Goal: Task Accomplishment & Management: Manage account settings

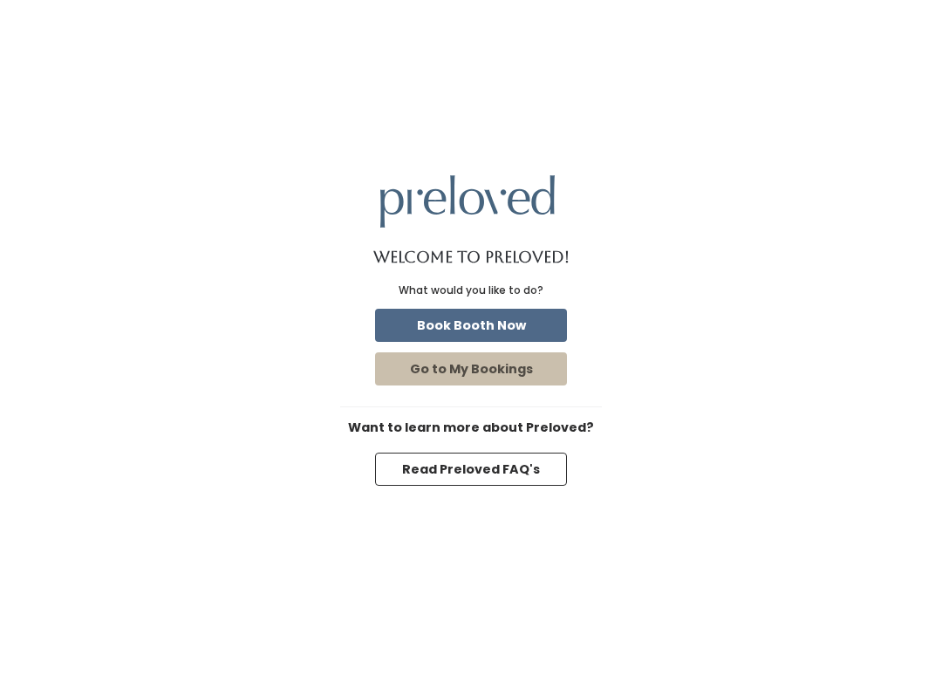
click at [787, 214] on div "Welcome to Preloved! What would you like to do? Book Booth Now Go to My Booking…" at bounding box center [471, 344] width 942 height 689
click at [884, 38] on div "Welcome to Preloved! What would you like to do? Book Booth Now Go to My Booking…" at bounding box center [471, 344] width 942 height 689
click at [829, 479] on div "Welcome to Preloved! What would you like to do? Book Booth Now Go to My Booking…" at bounding box center [471, 344] width 942 height 689
click at [873, 12] on div "Welcome to Preloved! What would you like to do? Book Booth Now Go to My Booking…" at bounding box center [471, 344] width 942 height 689
click at [520, 323] on button "Book Booth Now" at bounding box center [471, 325] width 192 height 33
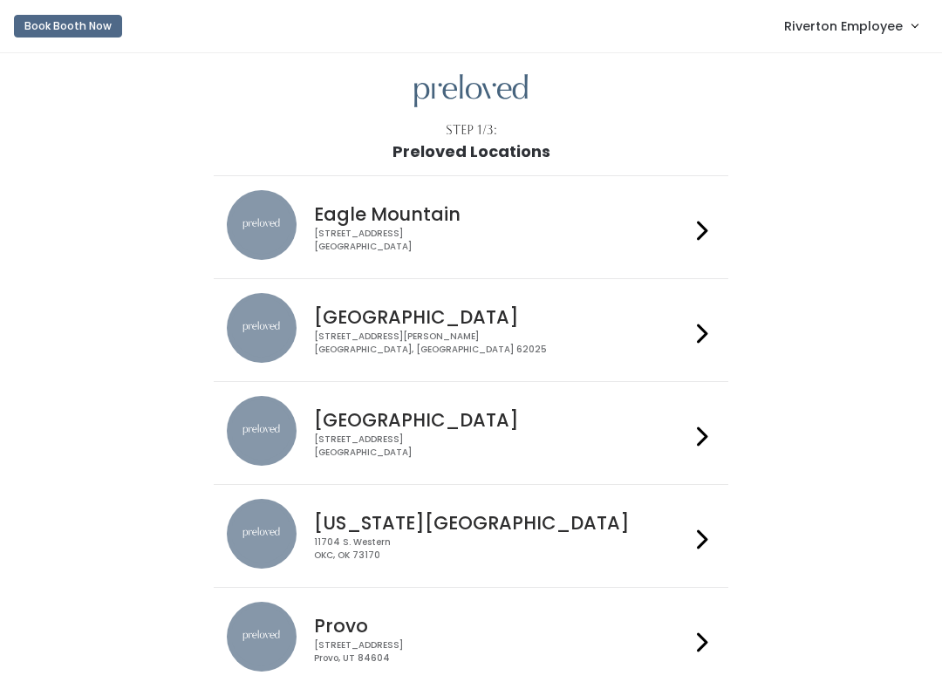
click at [876, 12] on link "Riverton Employee" at bounding box center [851, 26] width 168 height 38
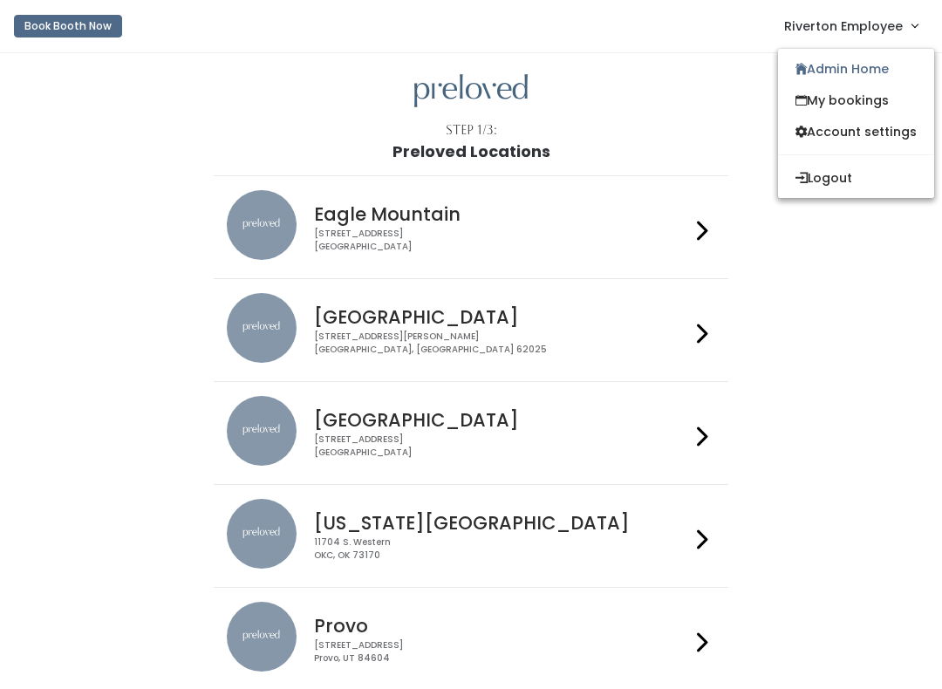
click at [862, 69] on link "Admin Home" at bounding box center [856, 68] width 156 height 31
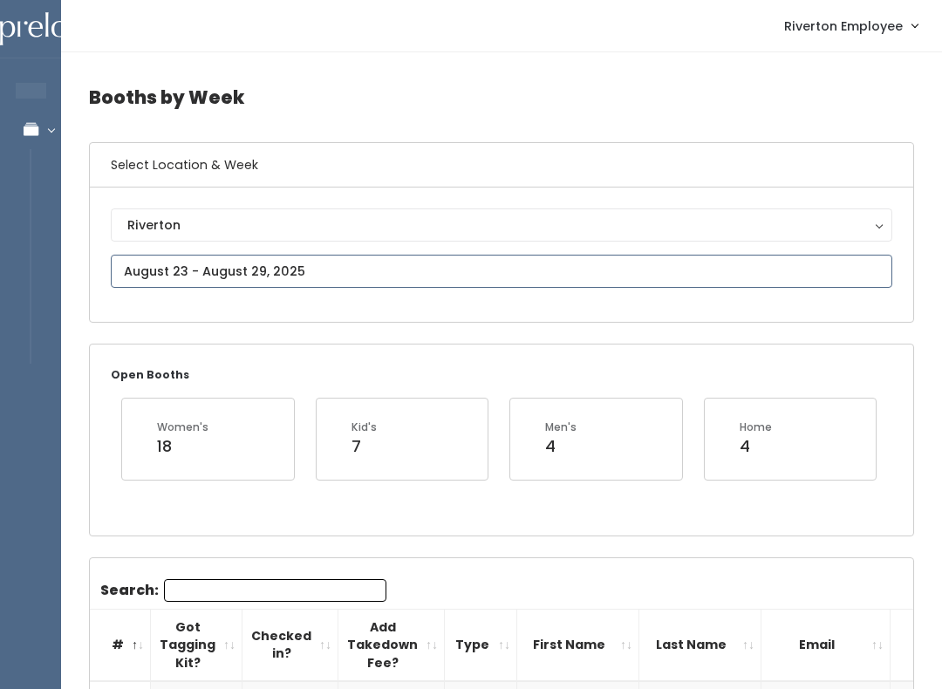
click at [431, 277] on input "text" at bounding box center [502, 271] width 782 height 33
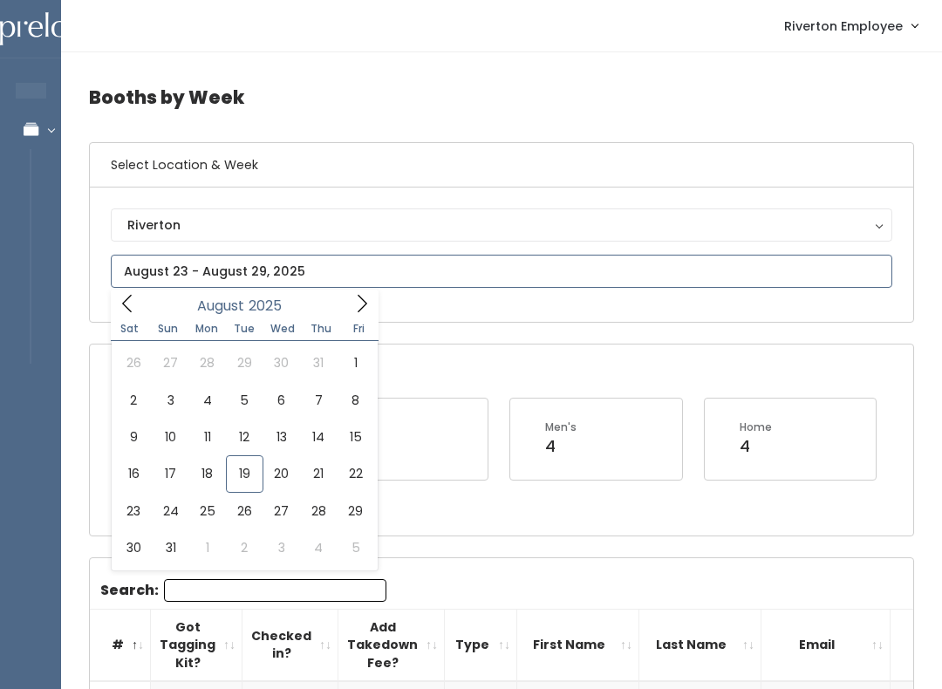
type input "August 16 to August 22"
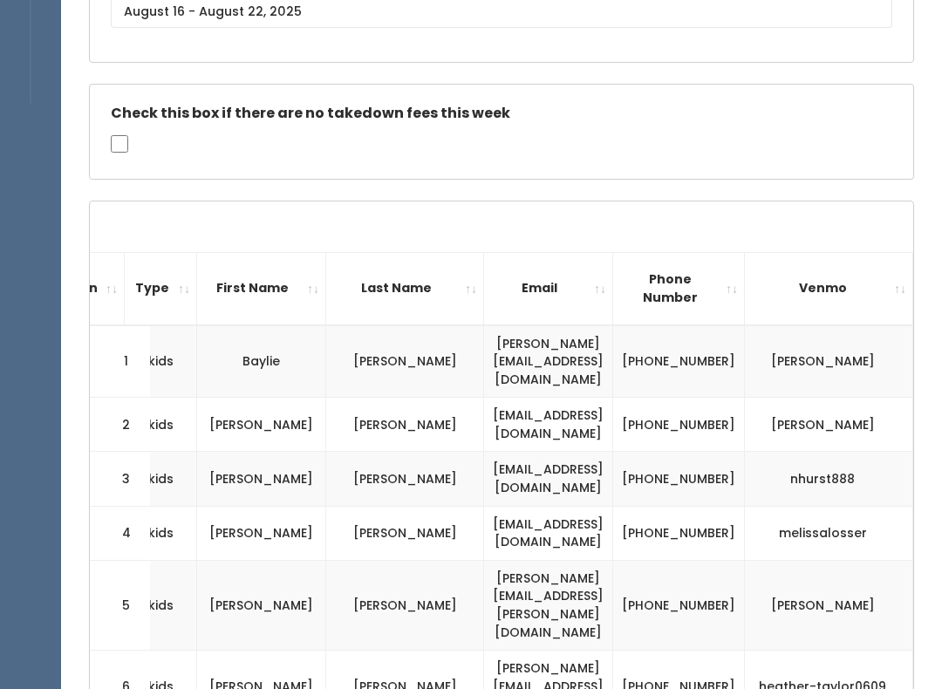
scroll to position [260, 0]
click at [665, 398] on td "(801) 918-4400" at bounding box center [679, 425] width 132 height 54
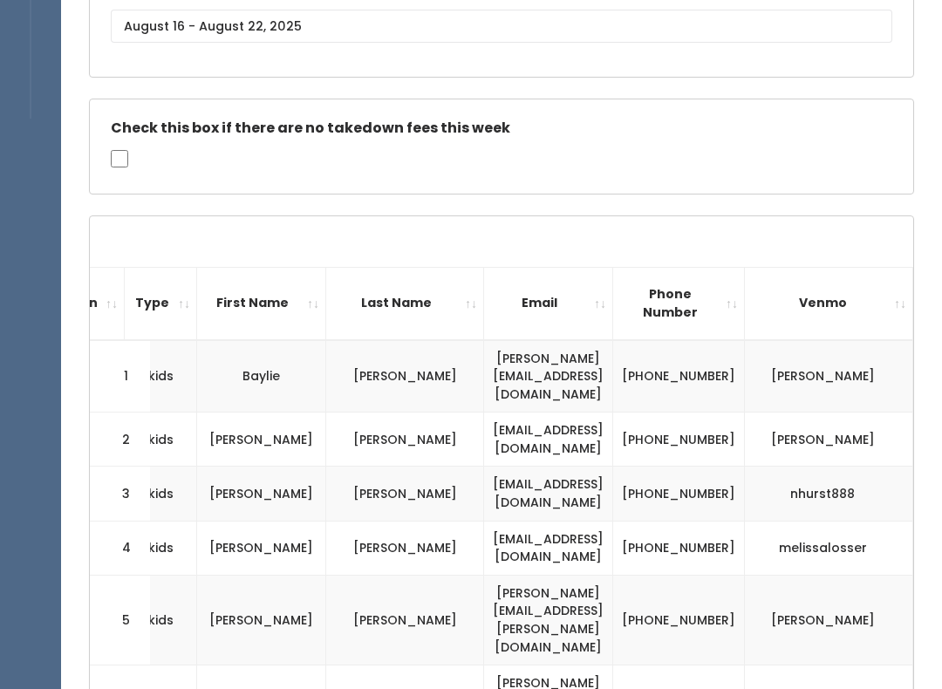
scroll to position [248, 0]
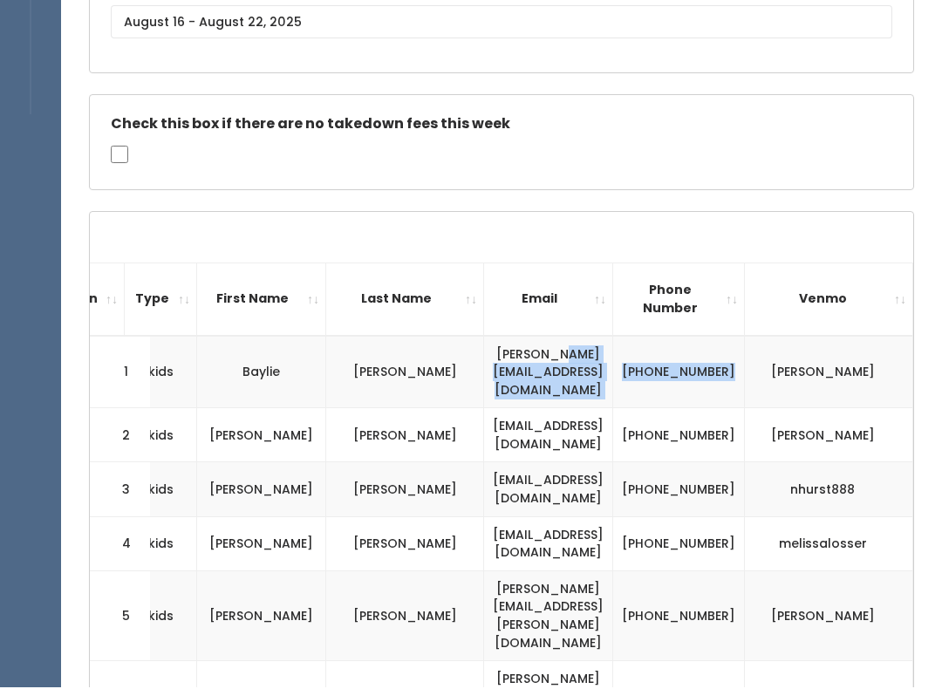
click at [646, 383] on td "(435) 703-8009" at bounding box center [679, 374] width 132 height 72
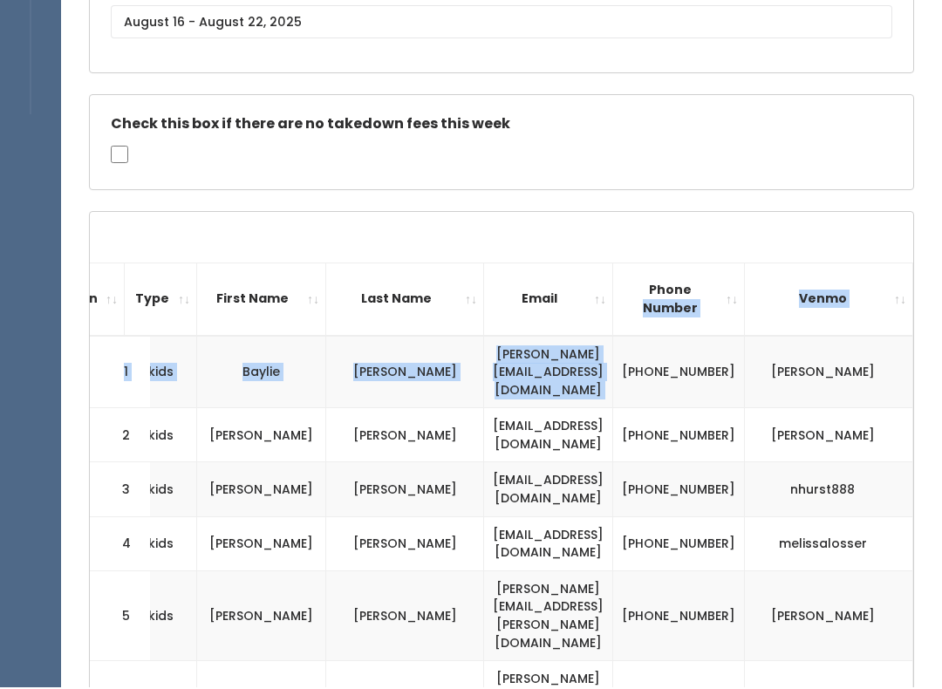
click at [636, 359] on td "(435) 703-8009" at bounding box center [679, 374] width 132 height 72
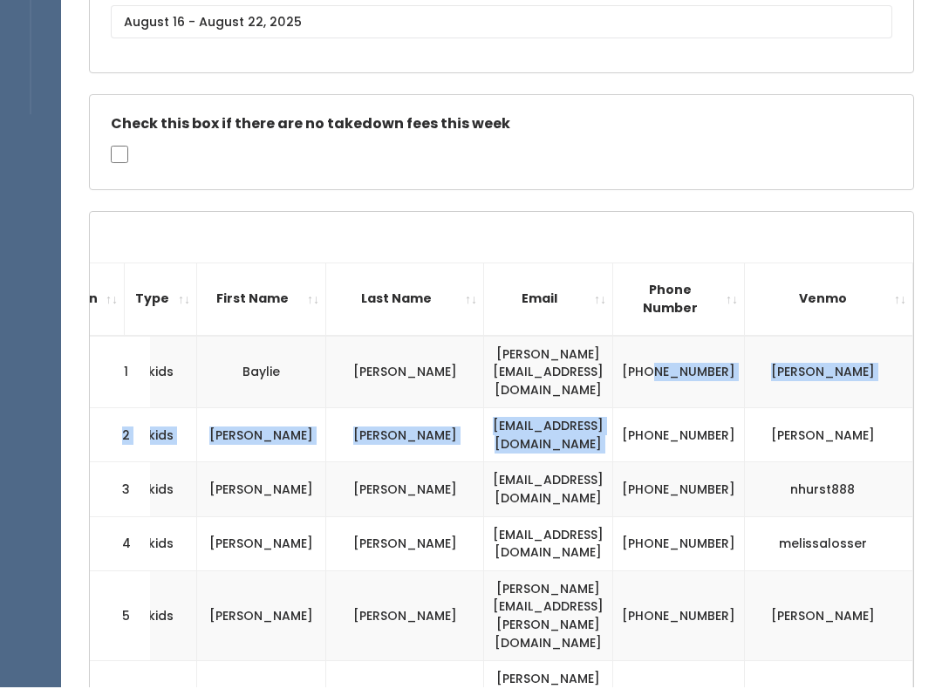
click at [634, 412] on td "(801) 918-4400" at bounding box center [679, 437] width 132 height 54
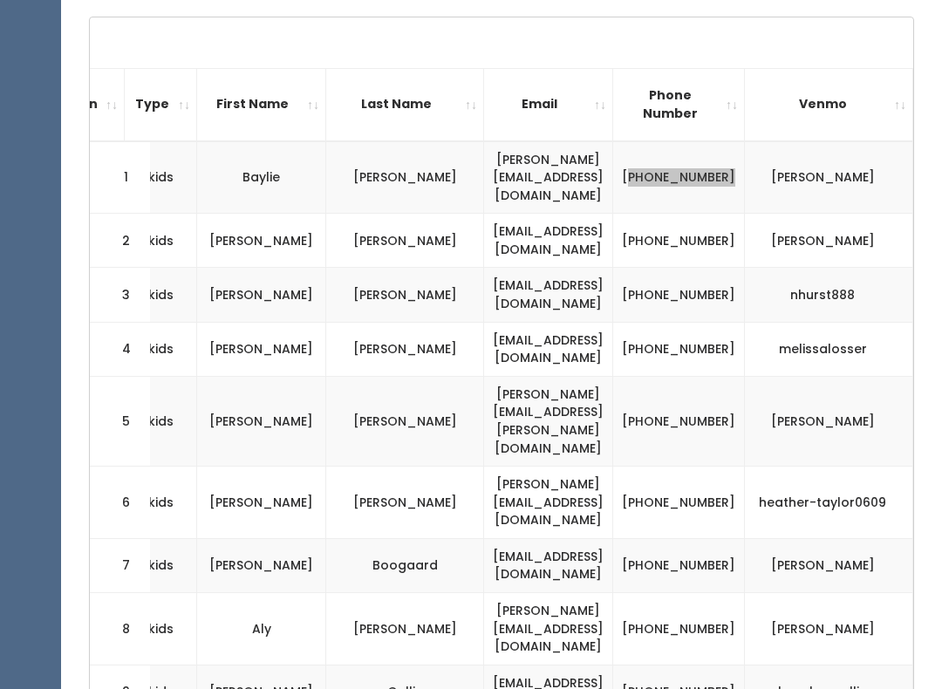
scroll to position [449, 0]
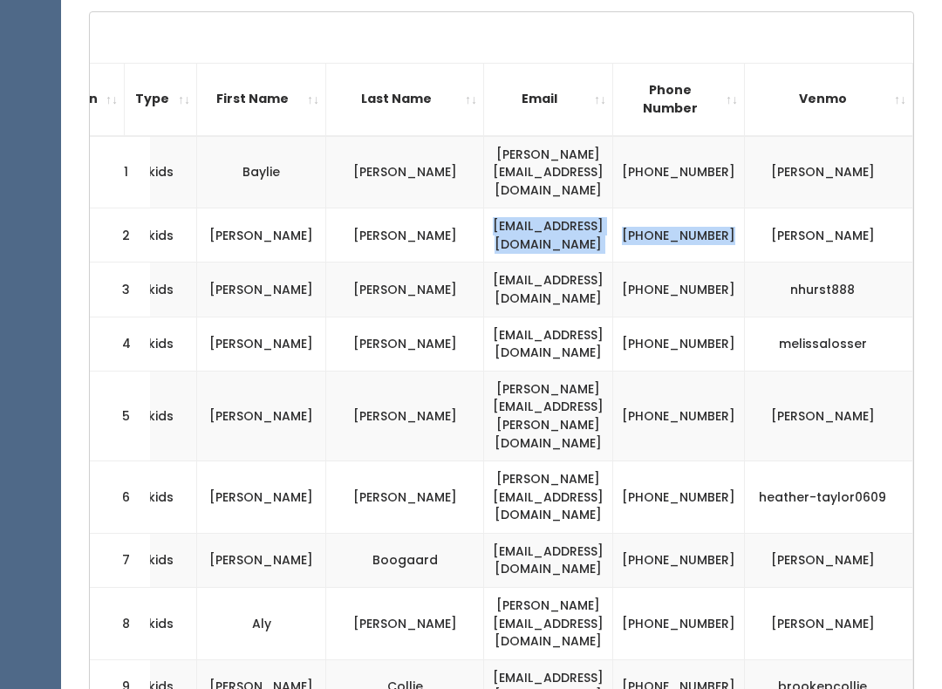
click at [616, 317] on td "[PHONE_NUMBER]" at bounding box center [679, 344] width 132 height 54
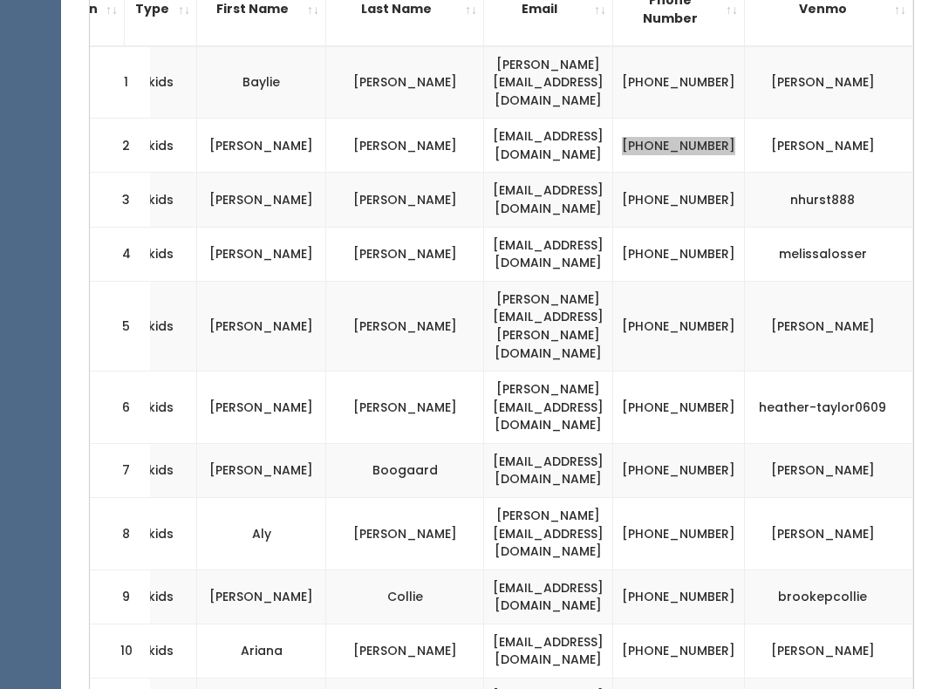
scroll to position [542, 0]
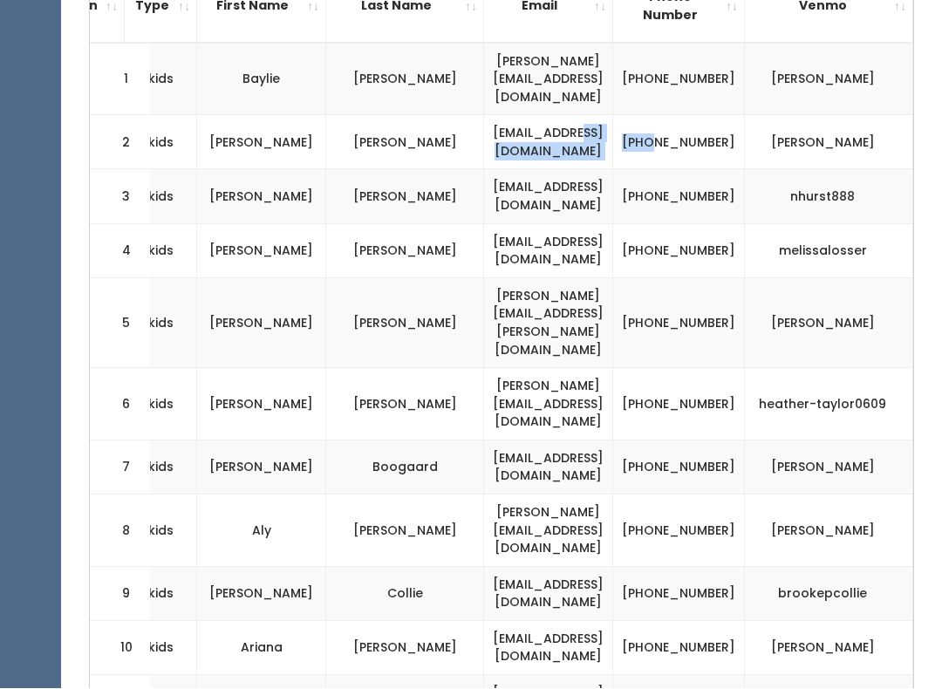
click at [635, 170] on td "[PHONE_NUMBER]" at bounding box center [679, 197] width 132 height 54
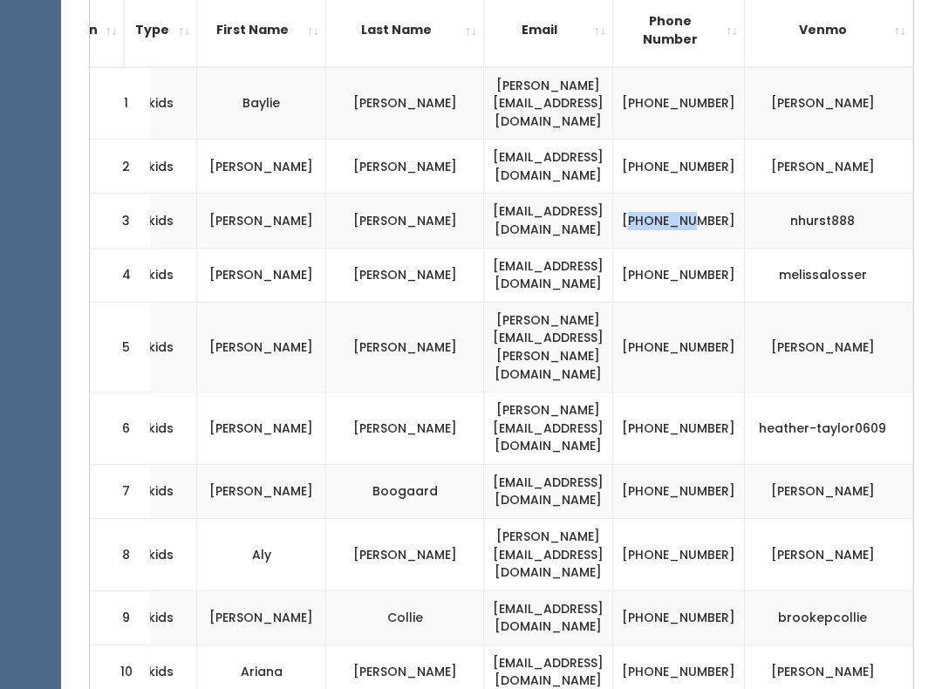
scroll to position [509, 0]
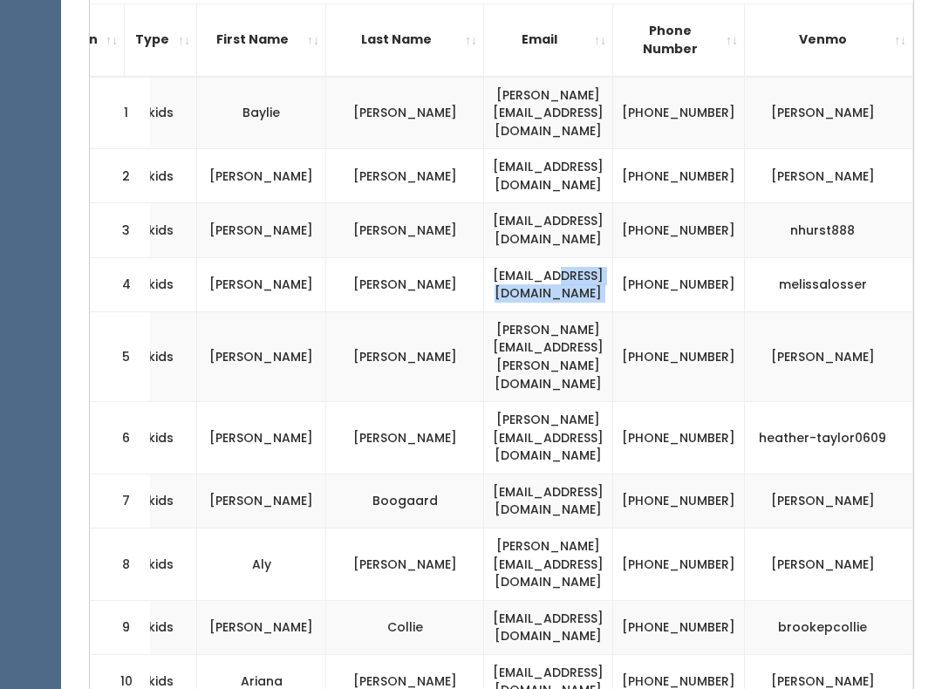
click at [637, 263] on td "(801) 898-0736" at bounding box center [679, 284] width 132 height 54
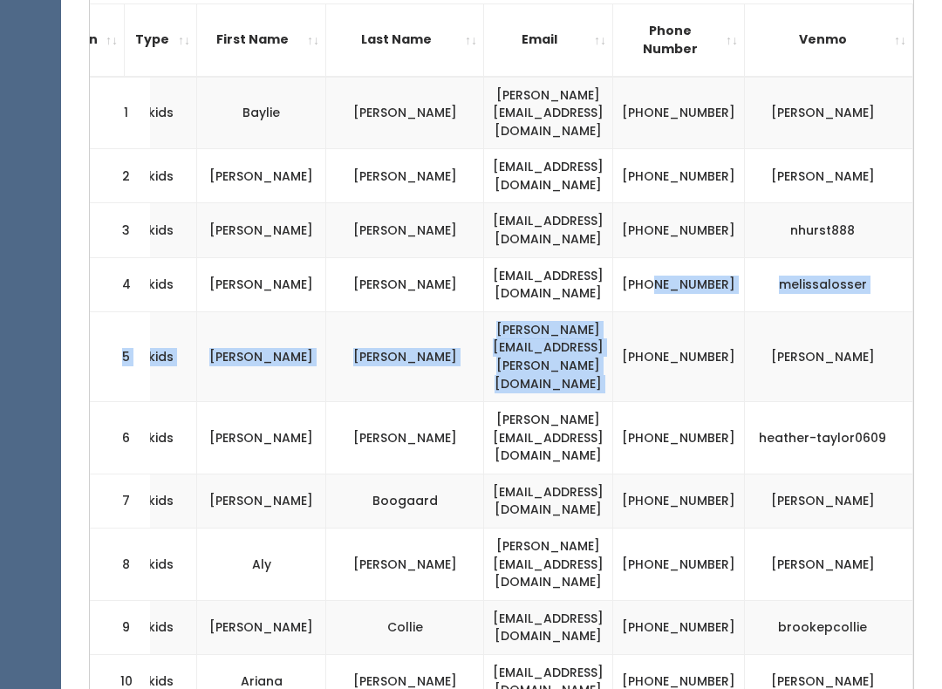
click at [624, 311] on td "(801) 870-6952" at bounding box center [679, 356] width 132 height 90
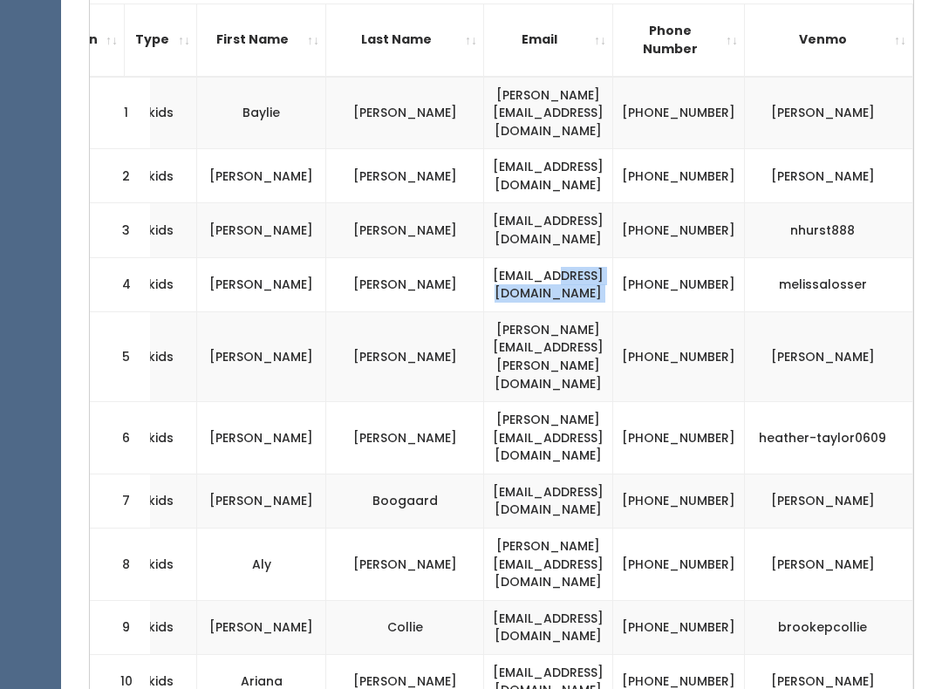
click at [633, 257] on td "(801) 898-0736" at bounding box center [679, 284] width 132 height 54
click at [638, 257] on td "(801) 898-0736" at bounding box center [679, 284] width 132 height 54
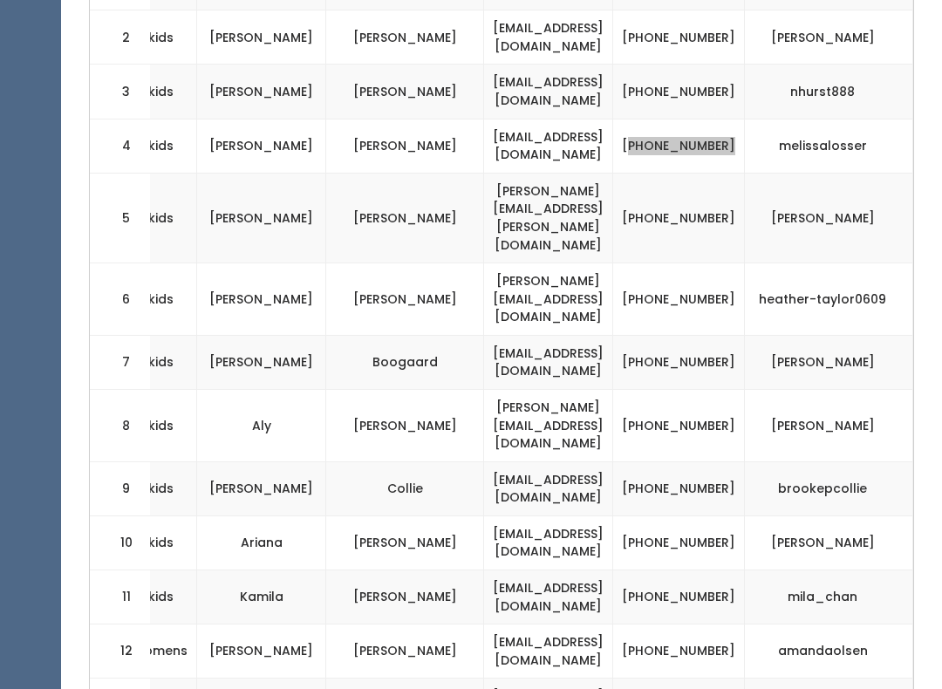
scroll to position [647, 0]
click at [633, 173] on td "(801) 870-6952" at bounding box center [679, 218] width 132 height 90
click at [640, 173] on td "(801) 870-6952" at bounding box center [679, 218] width 132 height 90
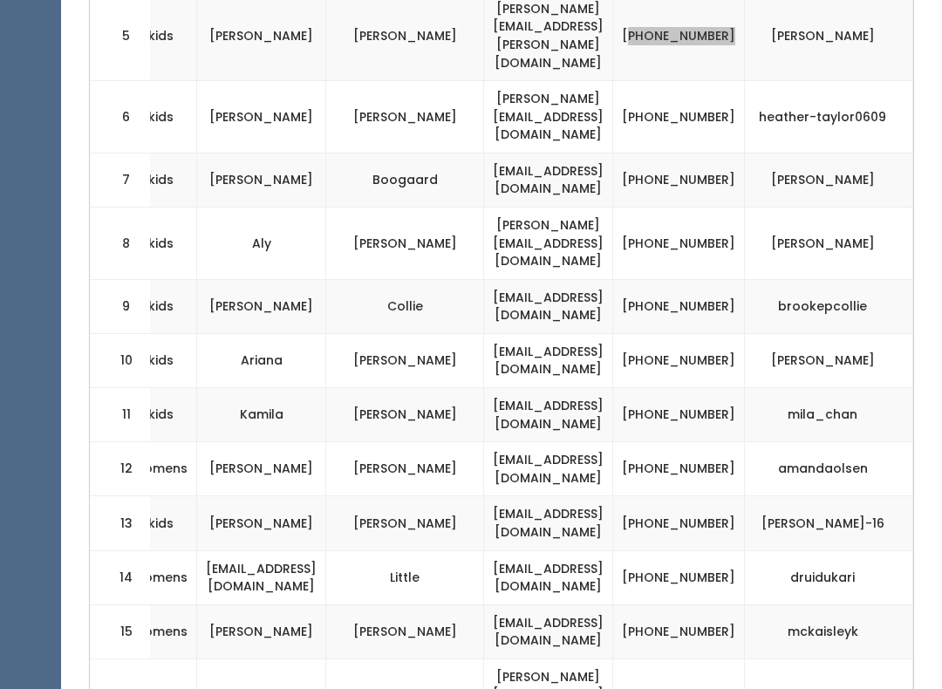
scroll to position [830, 0]
click at [631, 152] on td "(435) 668-7423" at bounding box center [679, 179] width 132 height 54
click at [628, 152] on td "(435) 668-7423" at bounding box center [679, 179] width 132 height 54
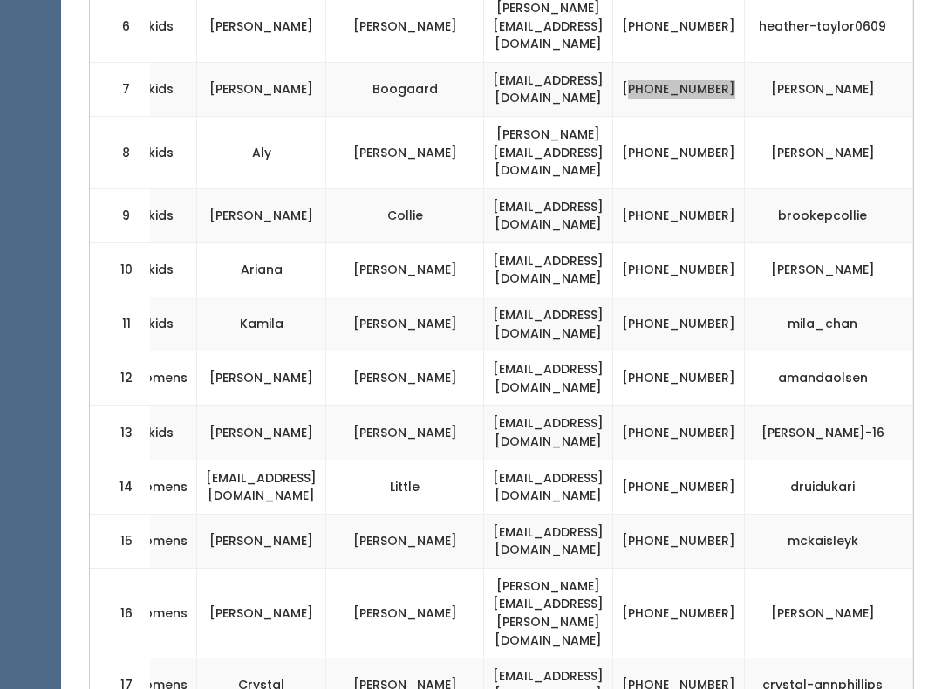
scroll to position [922, 0]
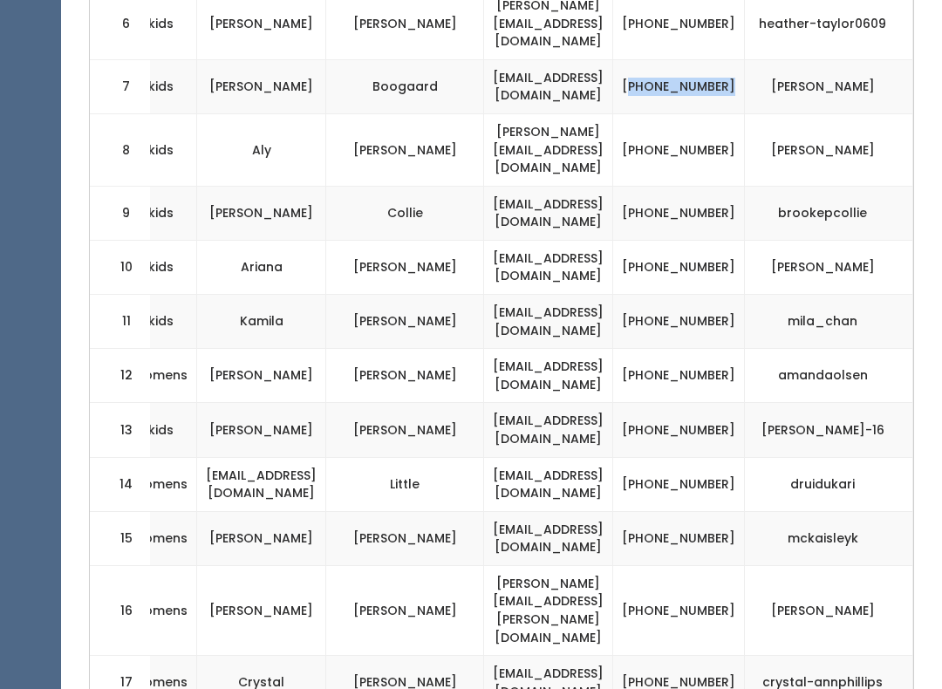
click at [645, 115] on td "(435) 305-9244" at bounding box center [679, 151] width 132 height 72
click at [632, 115] on td "(435) 305-9244" at bounding box center [679, 151] width 132 height 72
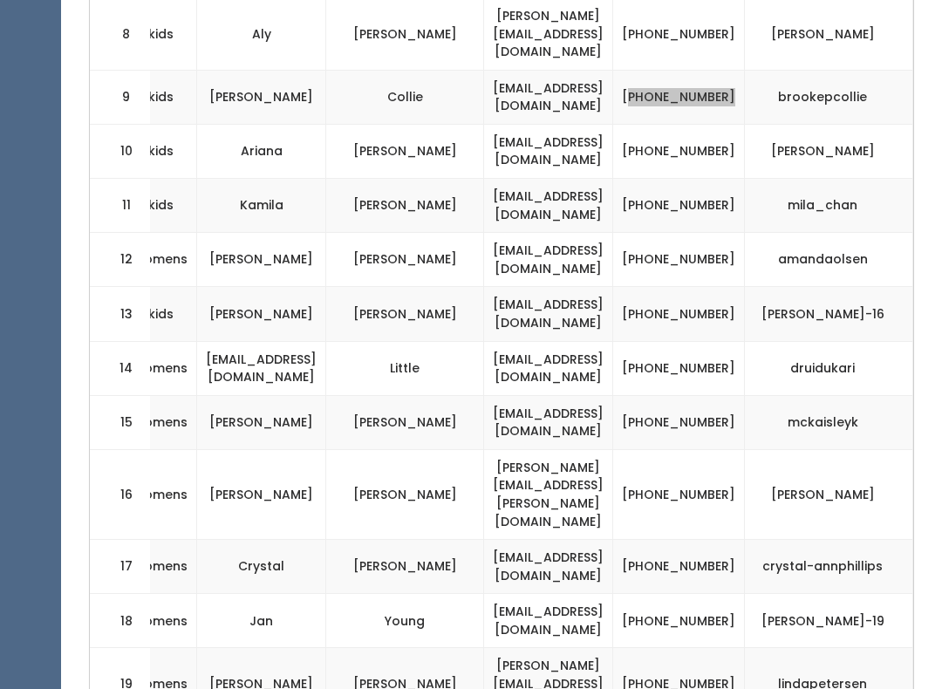
scroll to position [1042, 0]
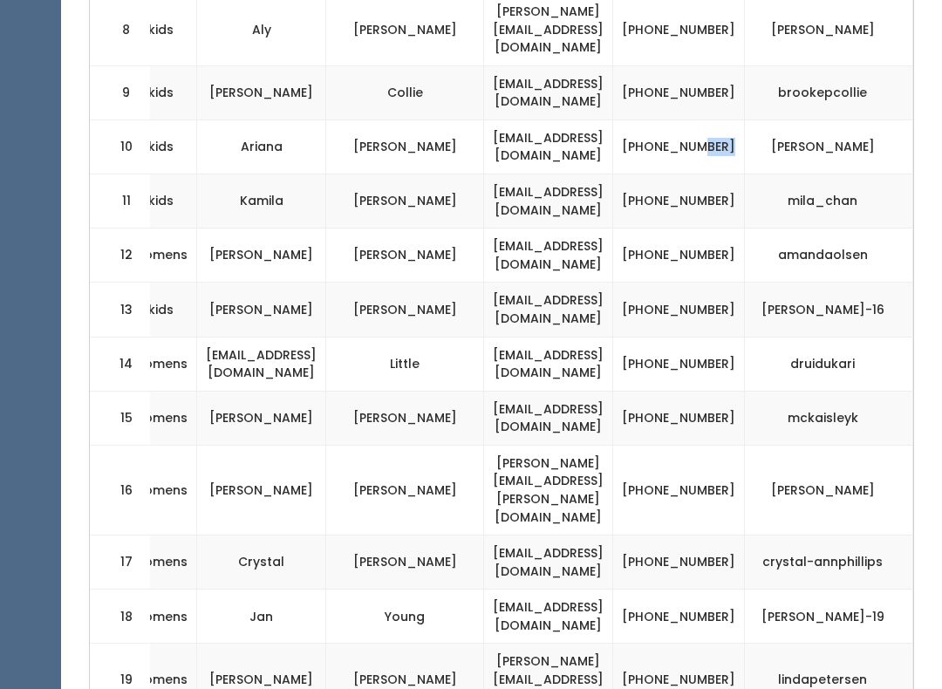
click at [644, 120] on td "(801) 448-9325" at bounding box center [679, 147] width 132 height 54
click at [645, 175] on td "(385) 371-2967" at bounding box center [679, 202] width 132 height 54
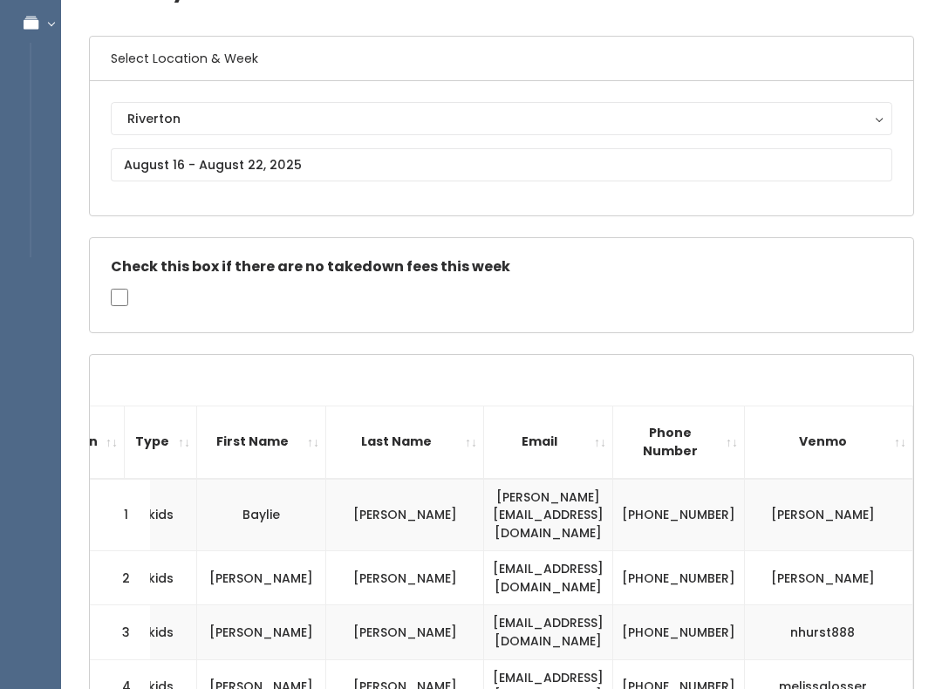
scroll to position [86, 0]
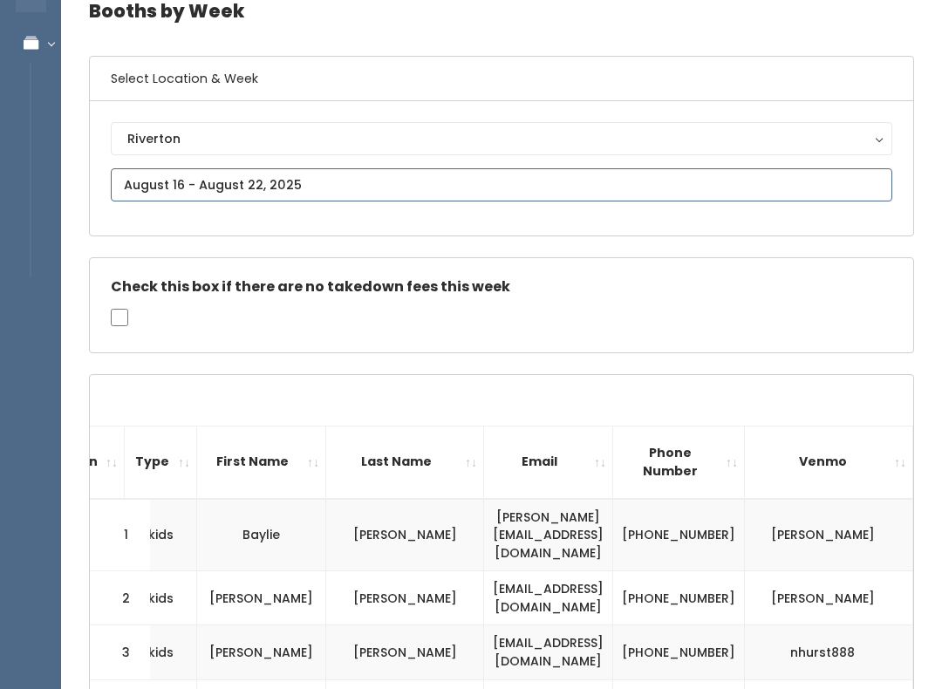
click at [474, 181] on input "text" at bounding box center [502, 184] width 782 height 33
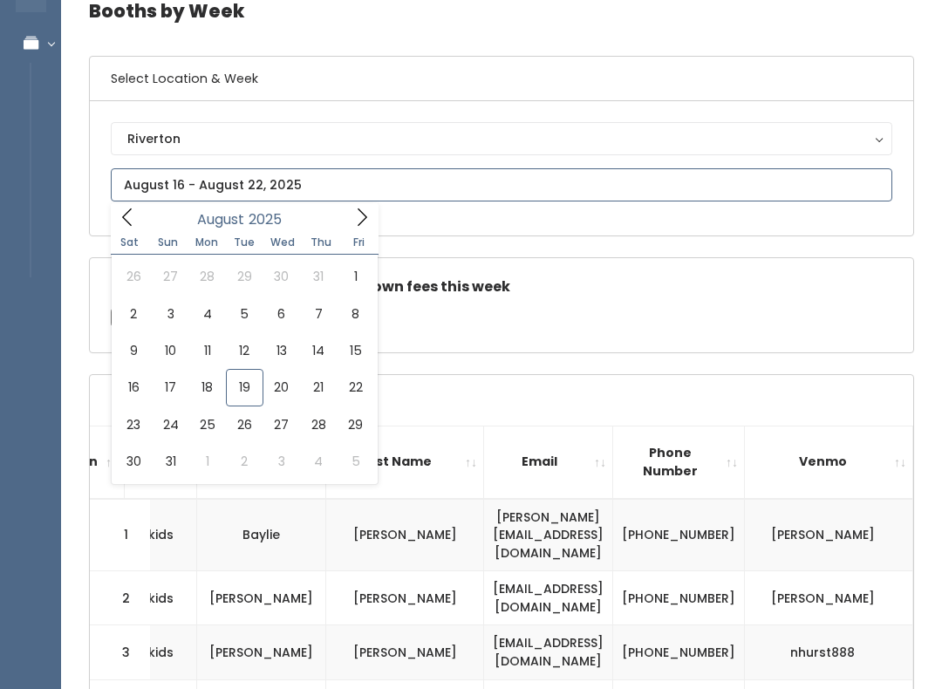
type input "August 30 to September 5"
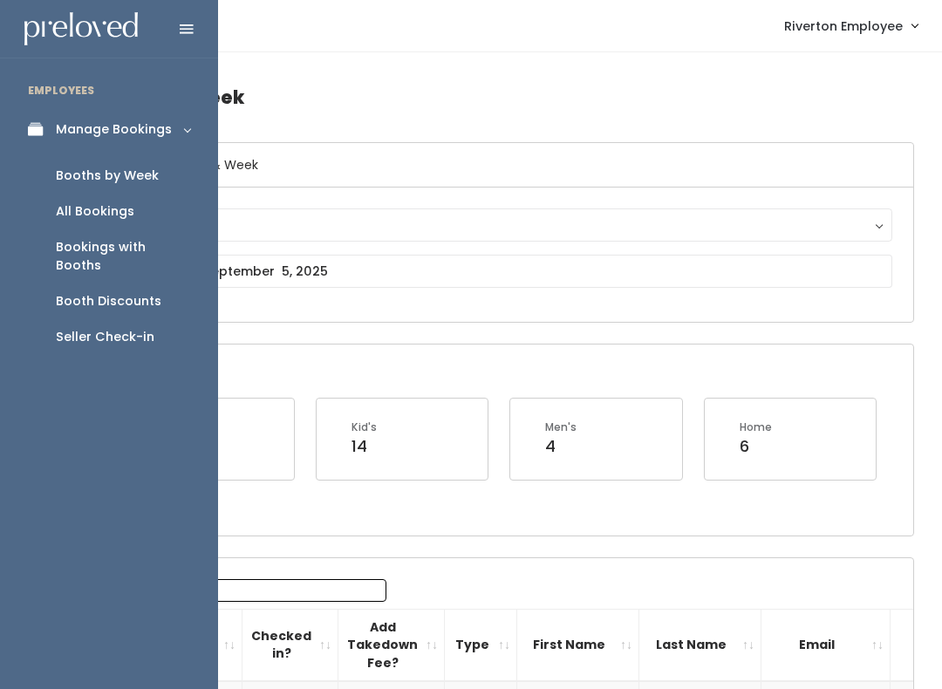
click at [147, 170] on div "Booths by Week" at bounding box center [107, 176] width 103 height 18
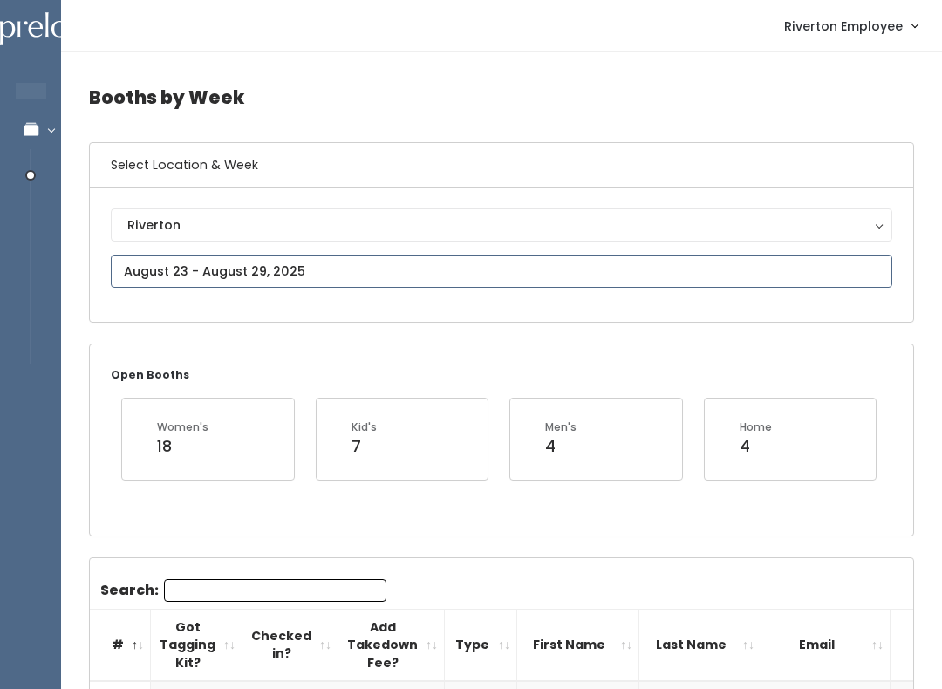
click at [437, 268] on input "text" at bounding box center [502, 271] width 782 height 33
type input "[DATE] to [DATE]"
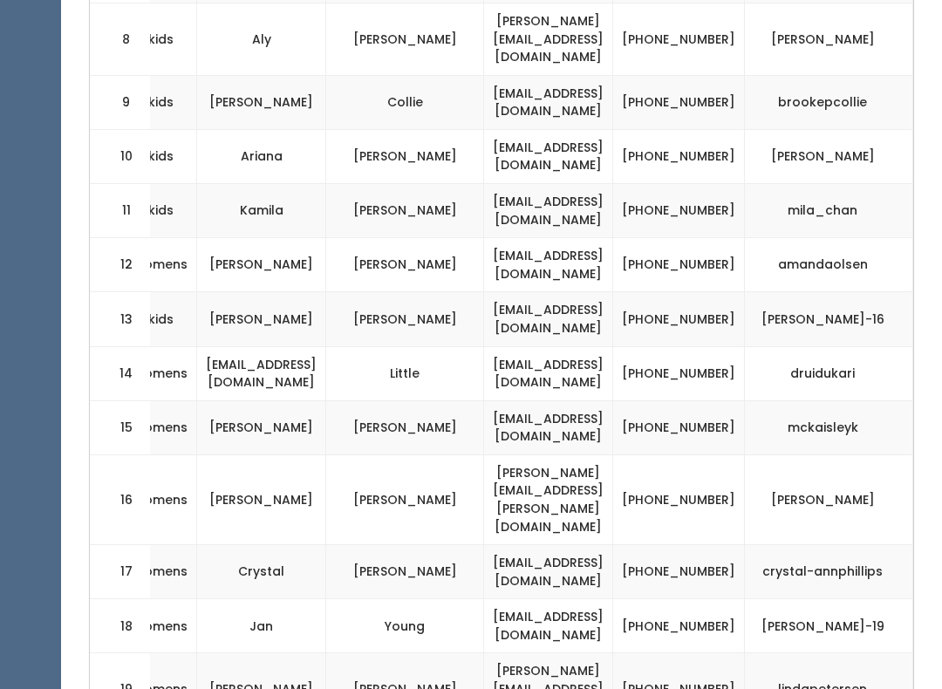
scroll to position [1034, 0]
click at [639, 292] on td "[PHONE_NUMBER]" at bounding box center [679, 319] width 132 height 54
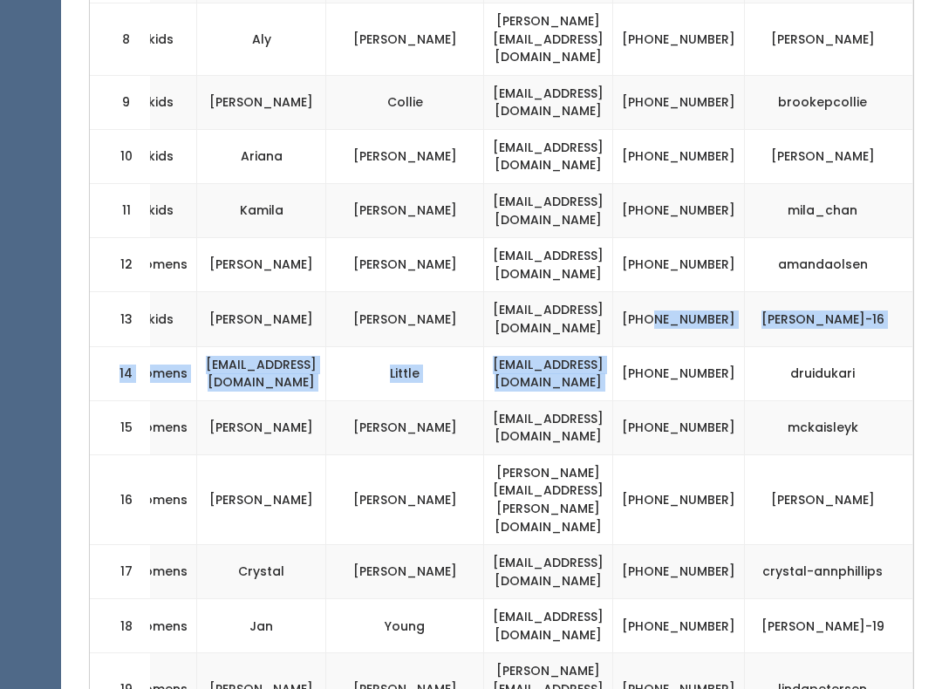
click at [642, 292] on td "[PHONE_NUMBER]" at bounding box center [679, 319] width 132 height 54
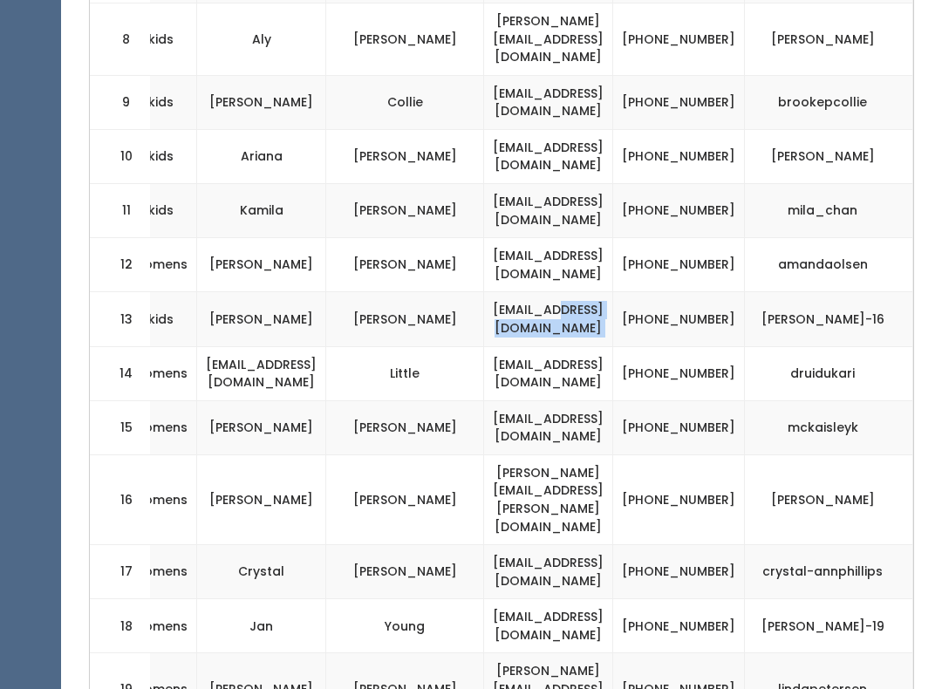
click at [624, 292] on td "[PHONE_NUMBER]" at bounding box center [679, 319] width 132 height 54
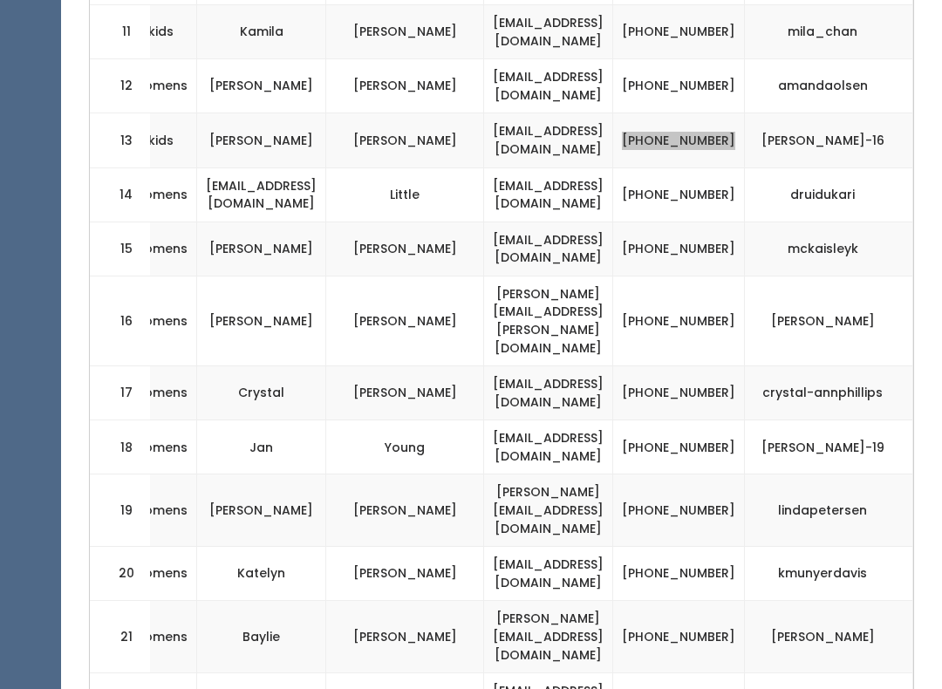
scroll to position [1216, 0]
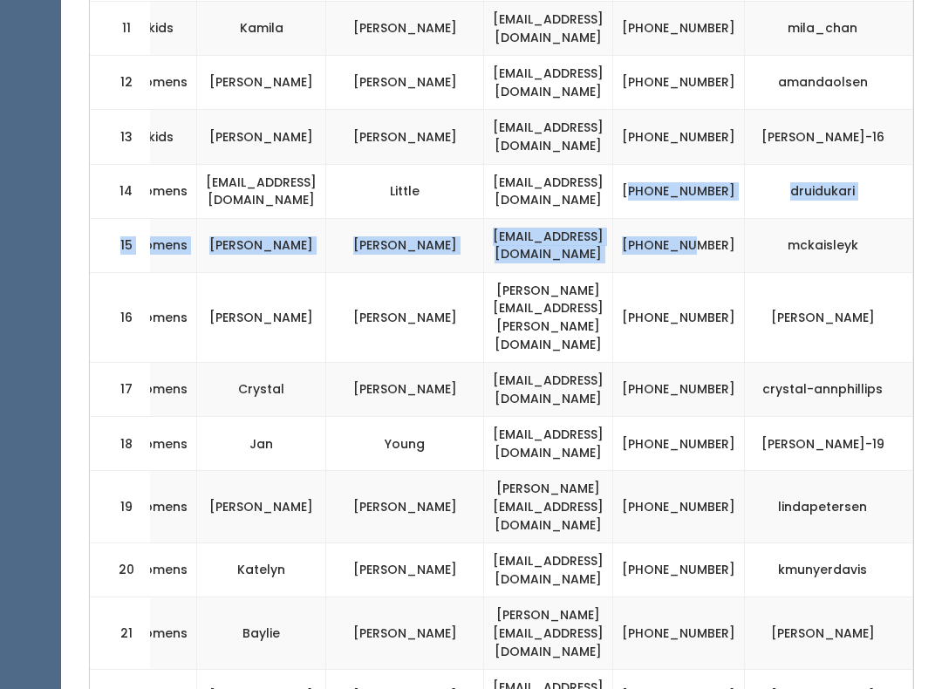
click at [676, 218] on td "(385) 216-1295" at bounding box center [679, 245] width 132 height 54
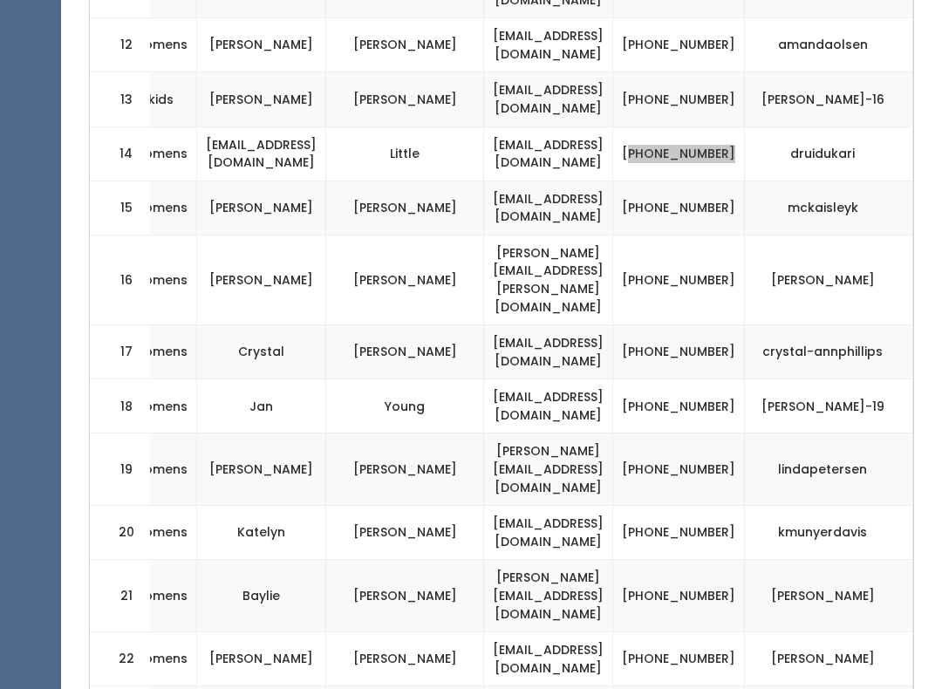
scroll to position [1253, 0]
click at [641, 181] on td "(385) 216-1295" at bounding box center [679, 208] width 132 height 54
click at [643, 235] on td "(801) 915-9116" at bounding box center [679, 280] width 132 height 90
click at [502, 181] on td "kaisley6@gmail.com" at bounding box center [548, 208] width 129 height 54
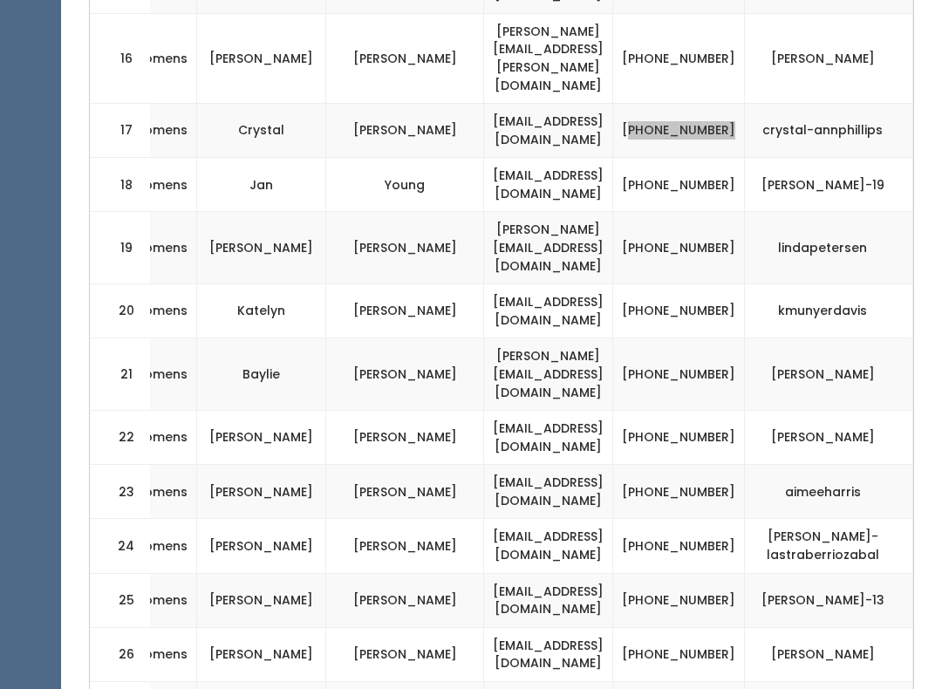
scroll to position [1475, 0]
click at [767, 284] on td "kmunyerdavis" at bounding box center [829, 311] width 168 height 54
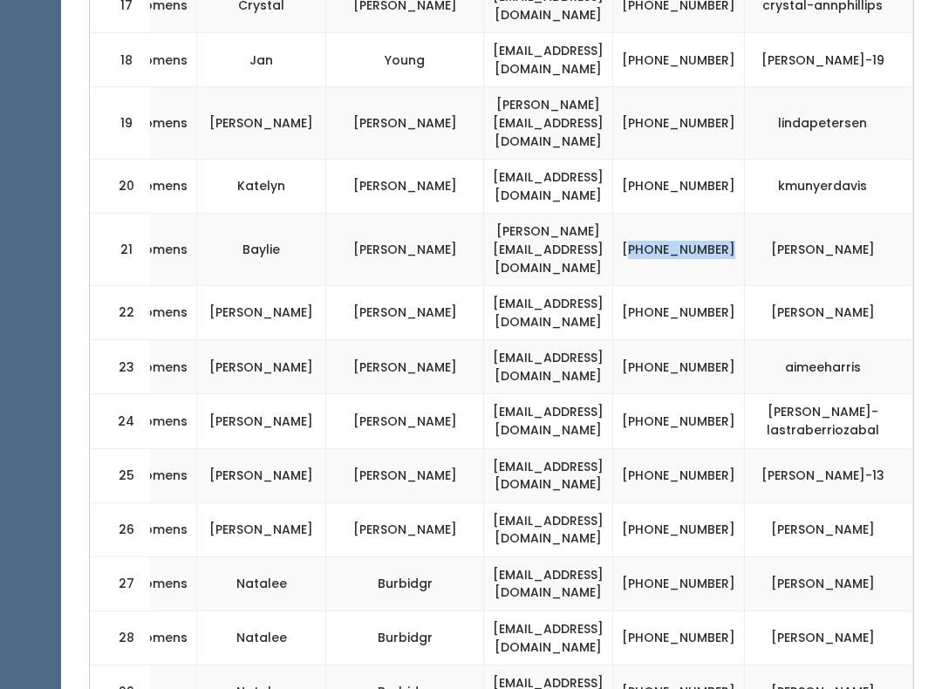
scroll to position [1607, 0]
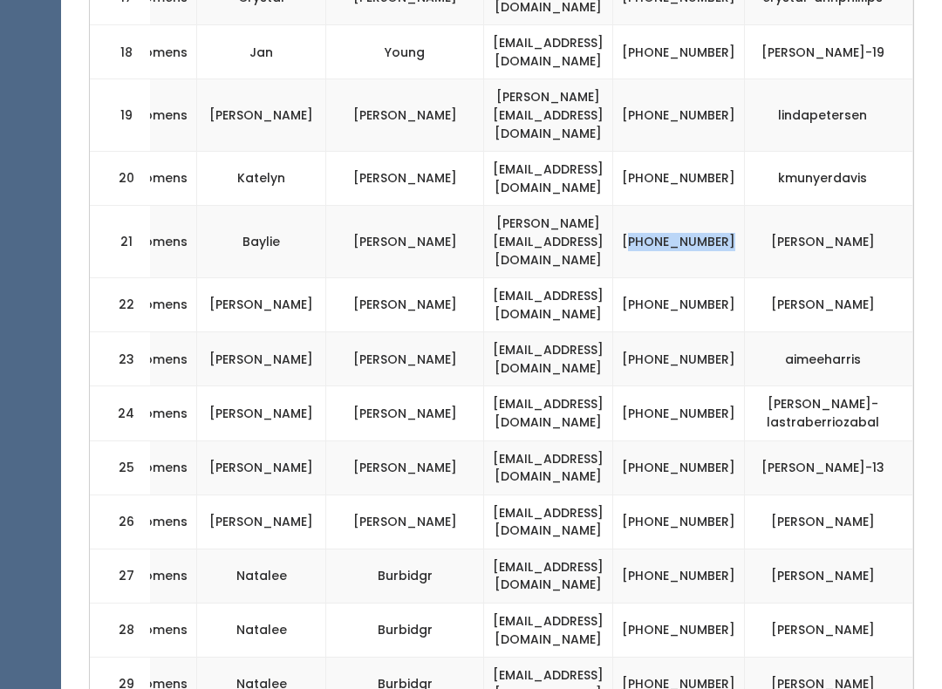
click at [634, 279] on td "(801) 971-9234" at bounding box center [679, 306] width 132 height 54
click at [639, 279] on td "(801) 971-9234" at bounding box center [679, 306] width 132 height 54
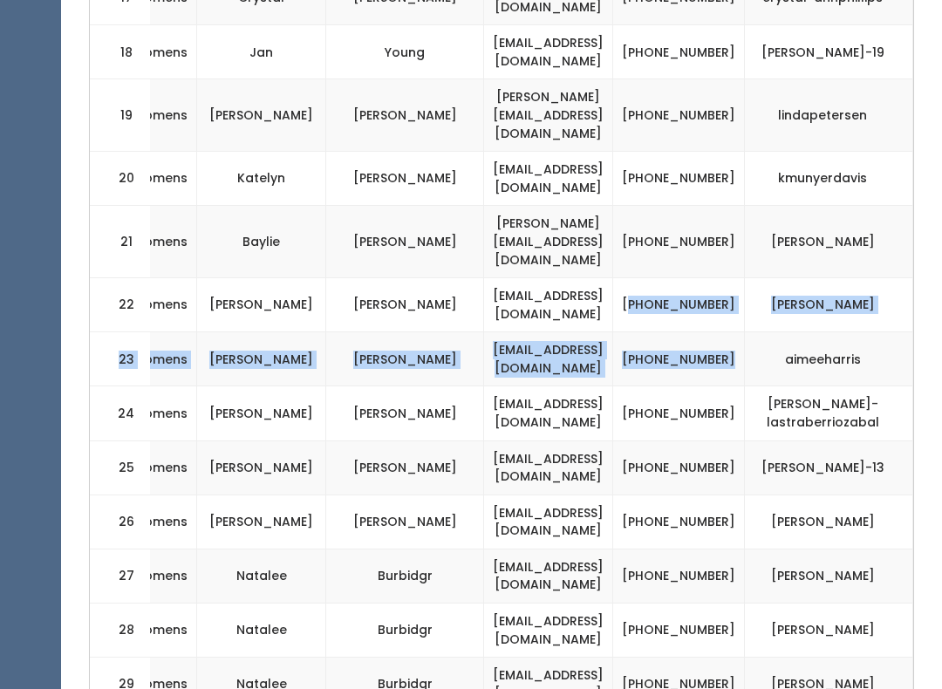
click at [745, 207] on td "baylie-miller" at bounding box center [829, 243] width 168 height 72
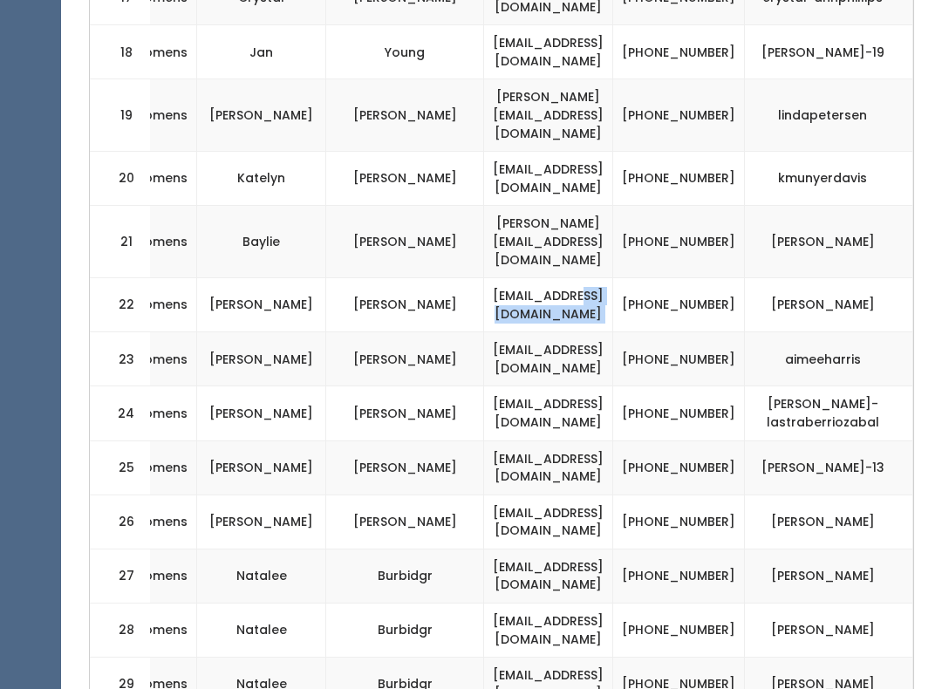
click at [652, 279] on td "(801) 971-9234" at bounding box center [679, 306] width 132 height 54
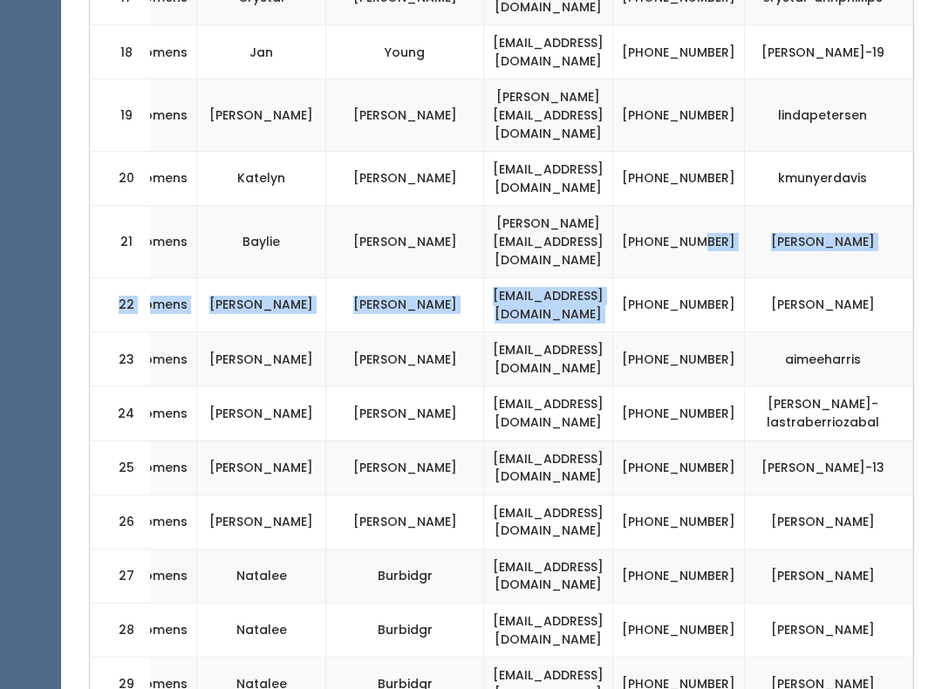
click at [641, 279] on td "(801) 971-9234" at bounding box center [679, 306] width 132 height 54
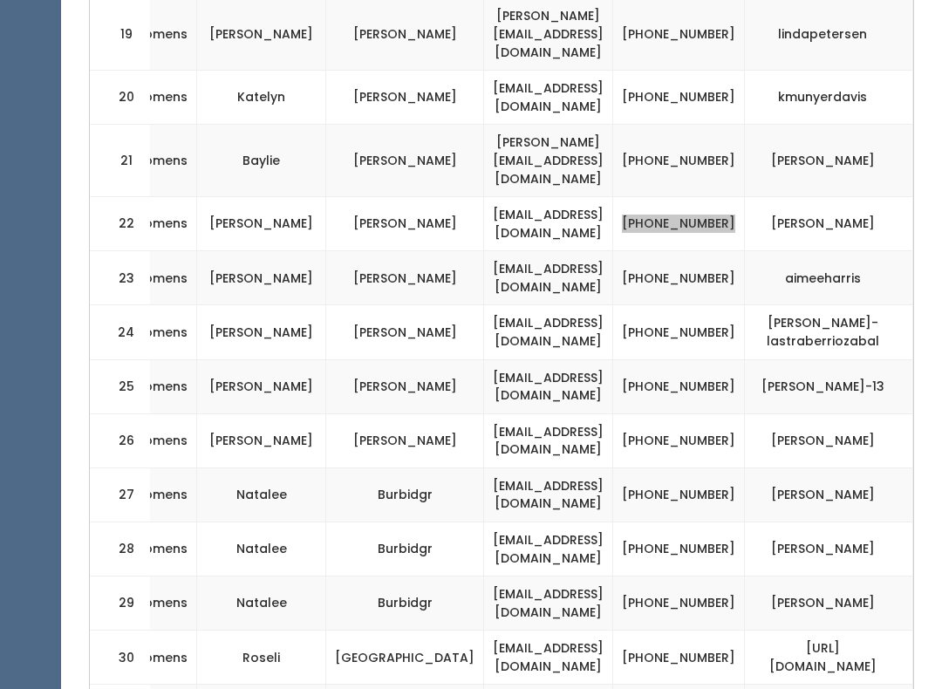
scroll to position [1695, 0]
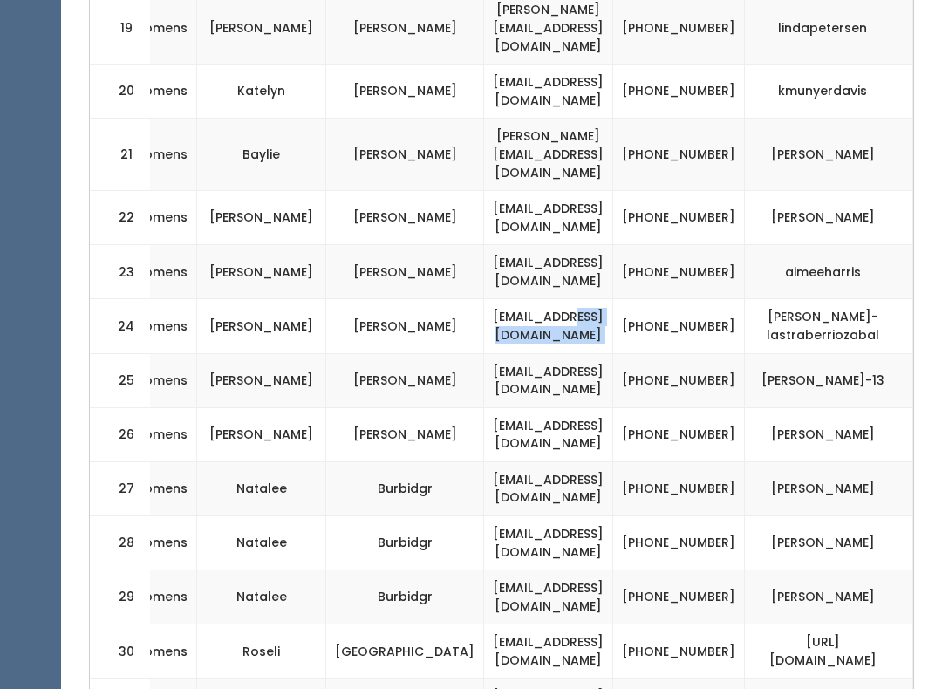
click at [592, 353] on td "[EMAIL_ADDRESS][DOMAIN_NAME]" at bounding box center [548, 380] width 129 height 54
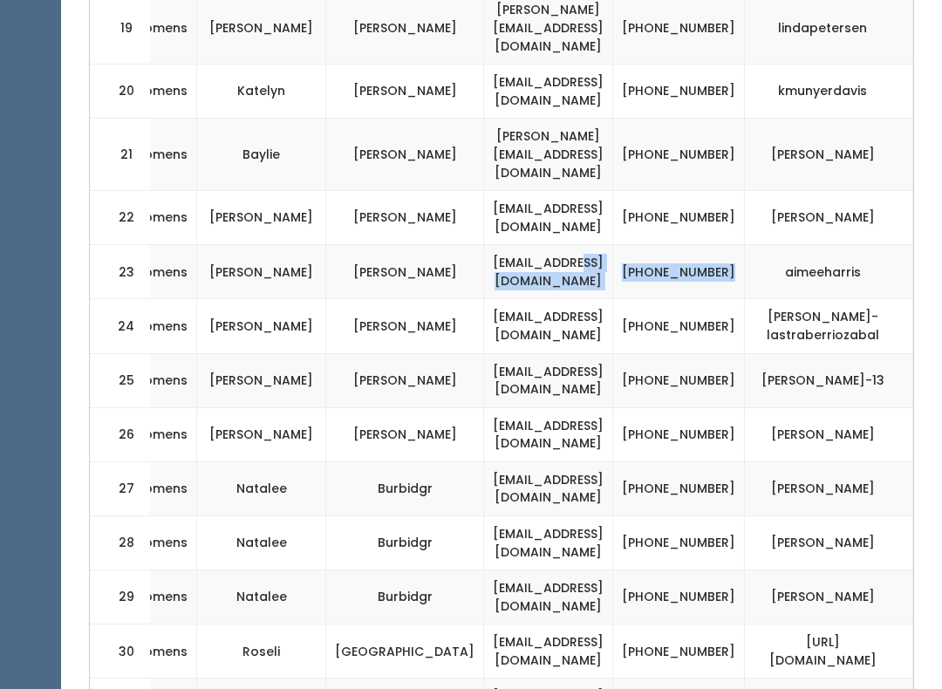
click at [634, 245] on td "(801) 631-6503" at bounding box center [679, 272] width 132 height 54
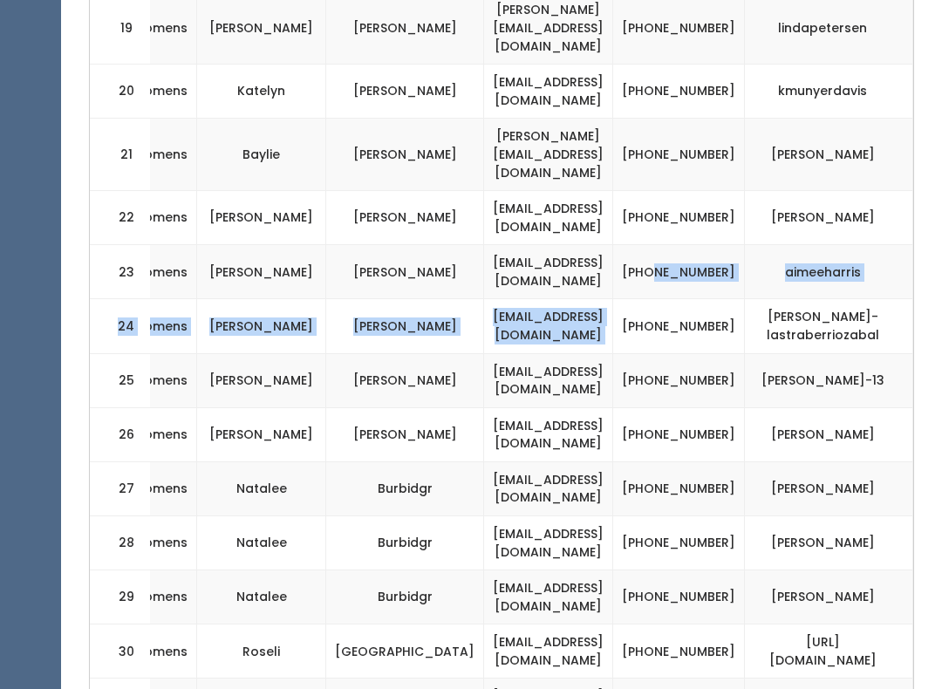
click at [589, 299] on td "[EMAIL_ADDRESS][DOMAIN_NAME]" at bounding box center [548, 326] width 129 height 54
click at [647, 245] on td "(801) 631-6503" at bounding box center [679, 272] width 132 height 54
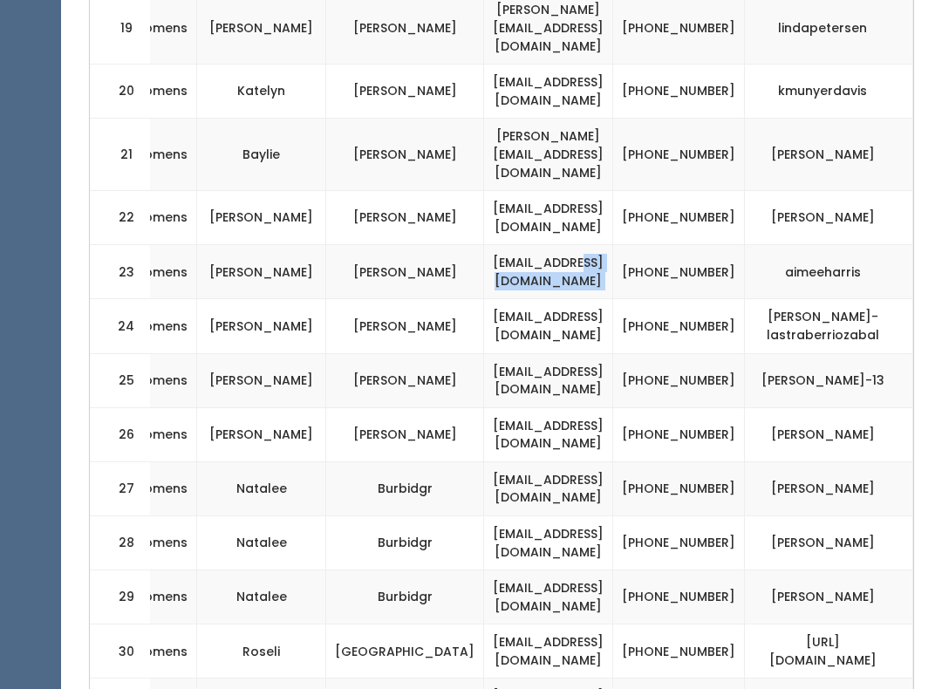
click at [642, 245] on td "(801) 631-6503" at bounding box center [679, 272] width 132 height 54
click at [691, 353] on td "[PHONE_NUMBER]" at bounding box center [679, 380] width 132 height 54
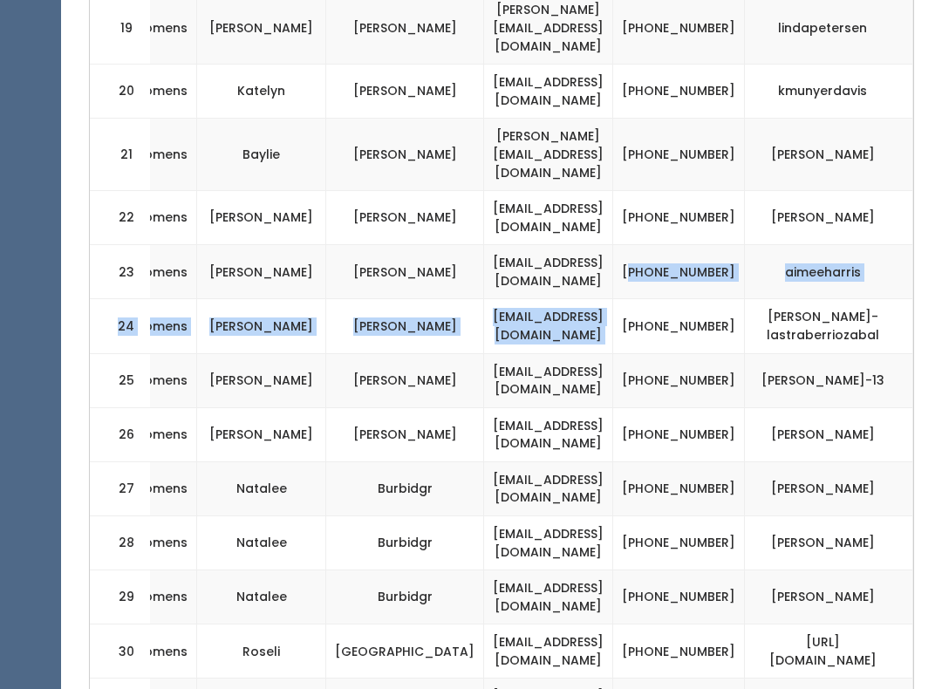
click at [681, 353] on td "[PHONE_NUMBER]" at bounding box center [679, 380] width 132 height 54
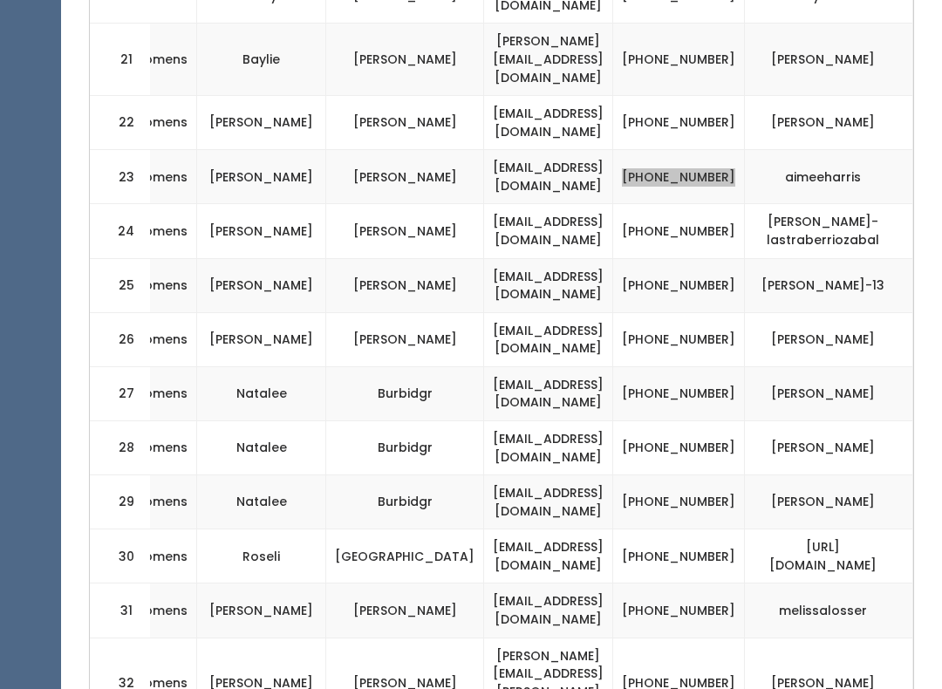
scroll to position [1792, 0]
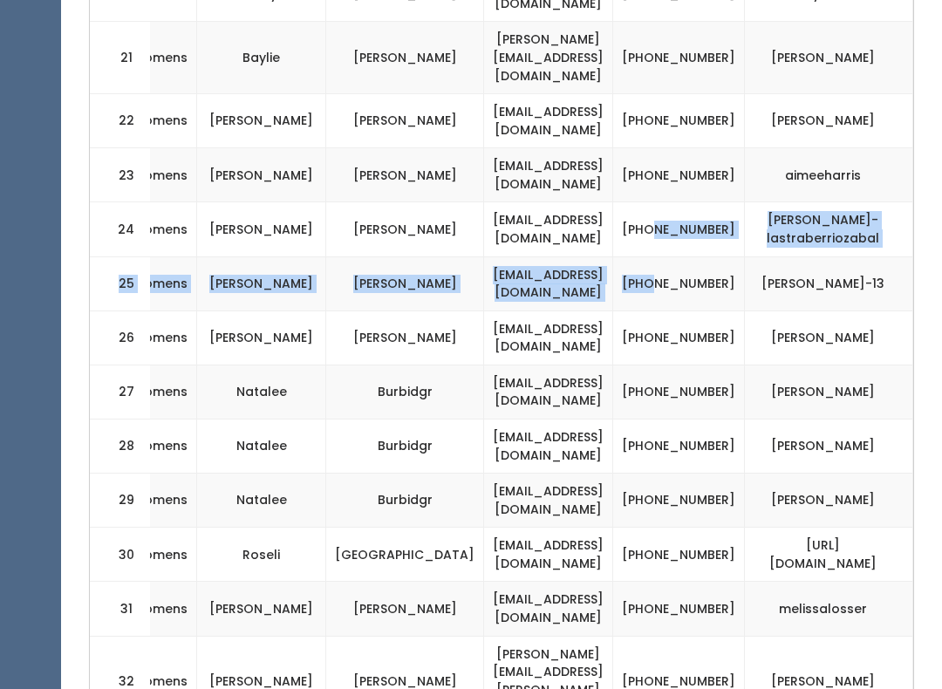
click at [606, 202] on td "[EMAIL_ADDRESS][DOMAIN_NAME]" at bounding box center [548, 229] width 129 height 54
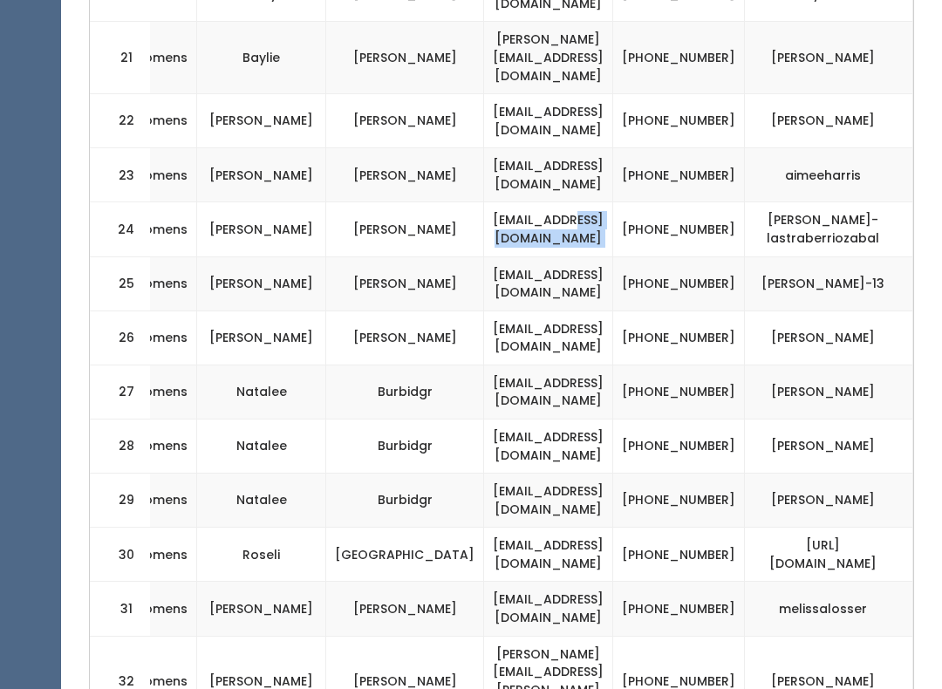
click at [627, 202] on td "[PHONE_NUMBER]" at bounding box center [679, 229] width 132 height 54
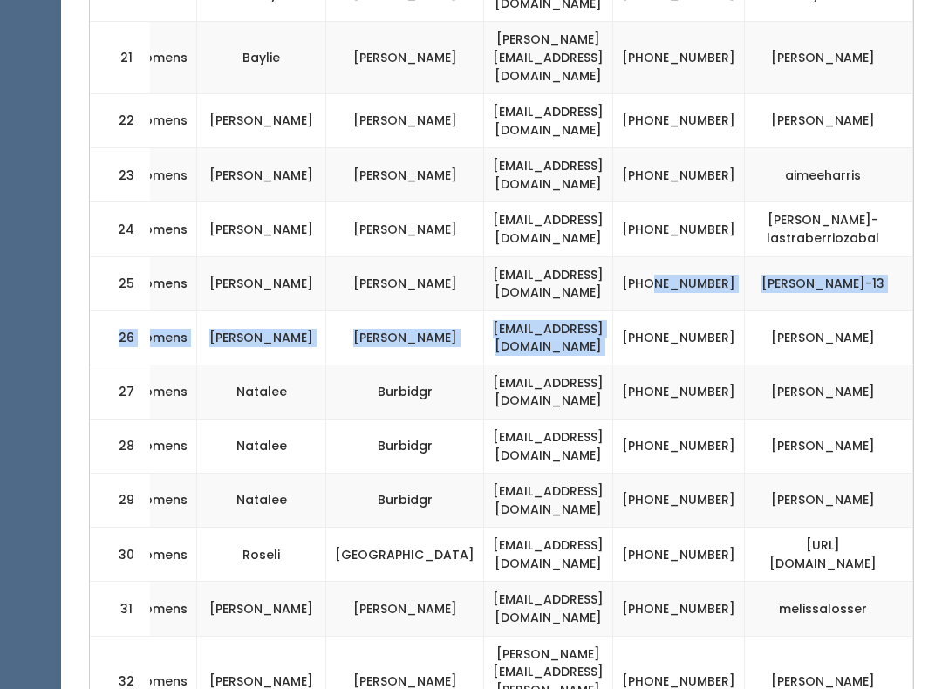
click at [626, 256] on td "[PHONE_NUMBER]" at bounding box center [679, 283] width 132 height 54
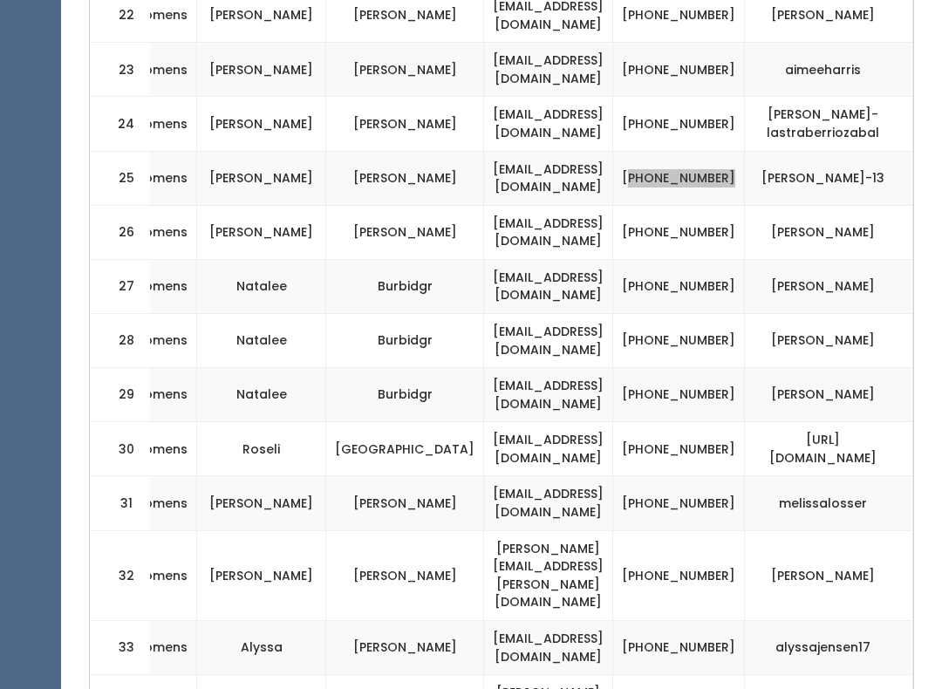
scroll to position [1897, 0]
click at [656, 205] on td "(801) 918-4400" at bounding box center [679, 232] width 132 height 54
click at [635, 259] on td "(801) 638-6102" at bounding box center [679, 286] width 132 height 54
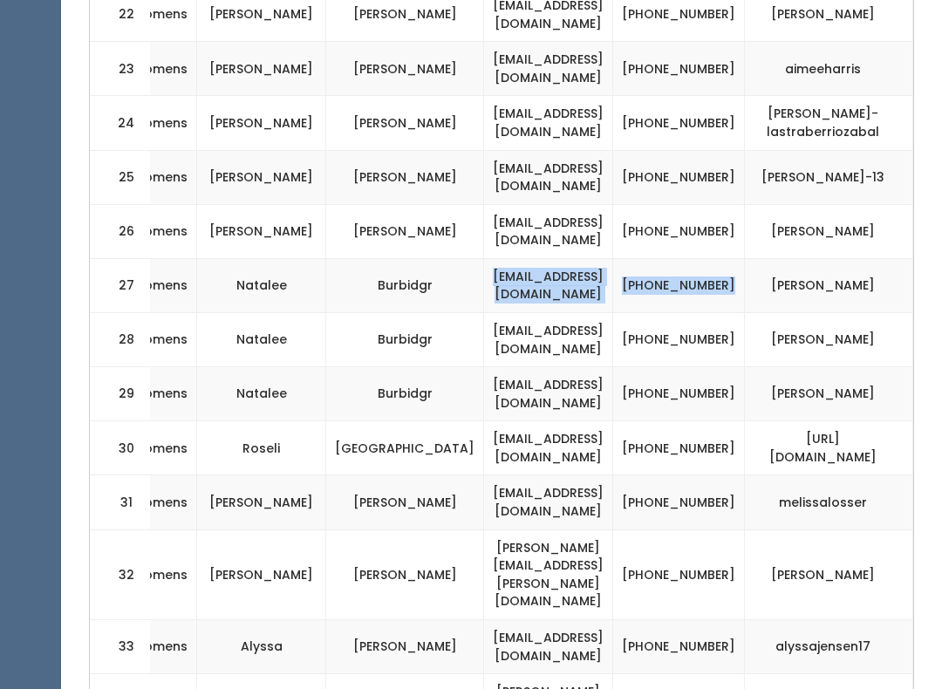
click at [745, 314] on td "natalee-burbidge" at bounding box center [829, 341] width 168 height 54
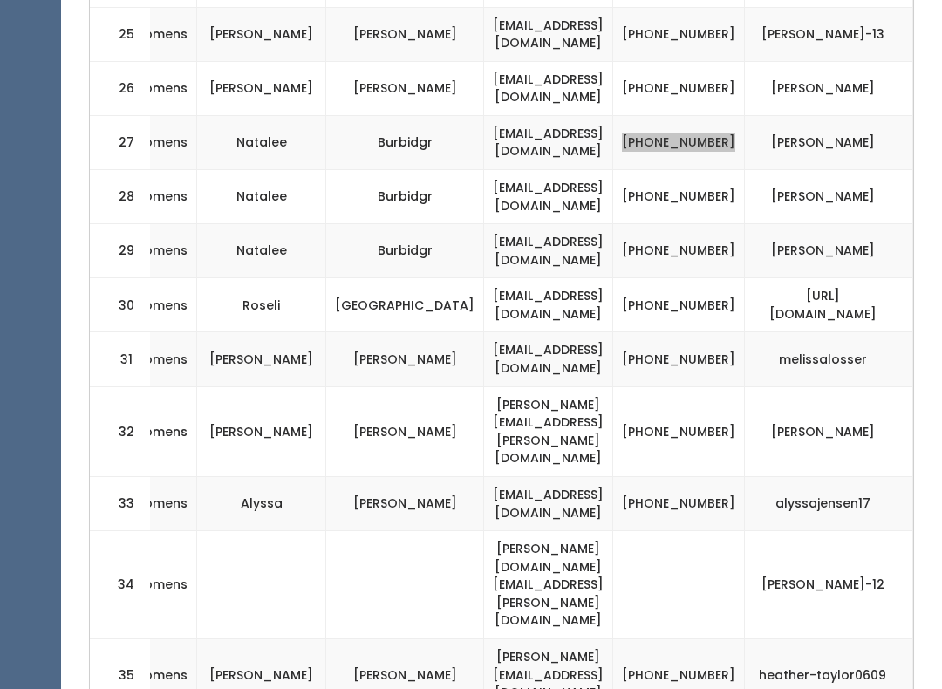
scroll to position [2042, 0]
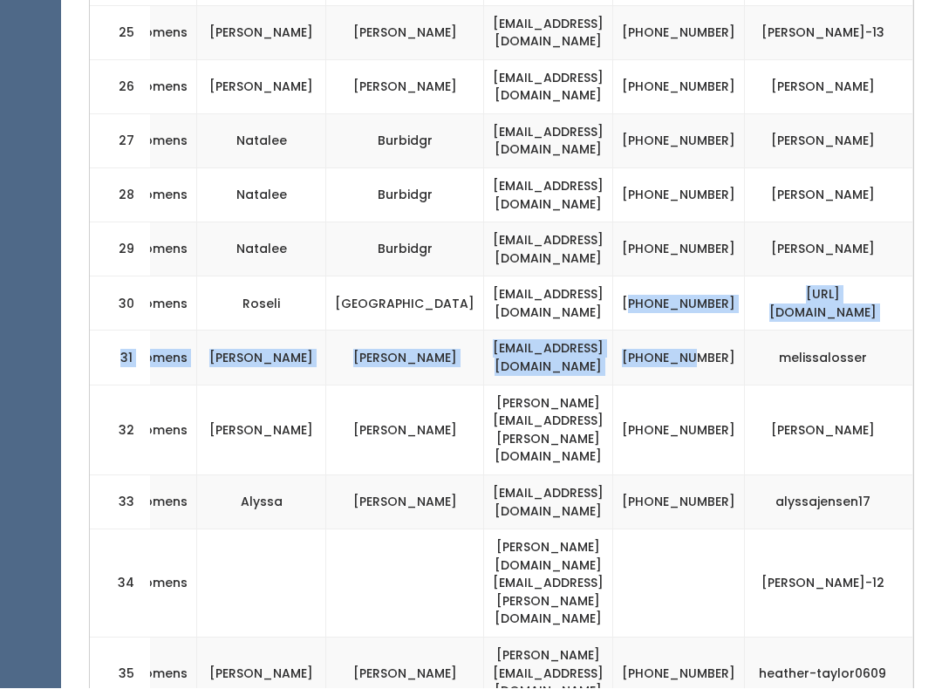
click at [745, 475] on td "alyssajensen17" at bounding box center [829, 502] width 168 height 54
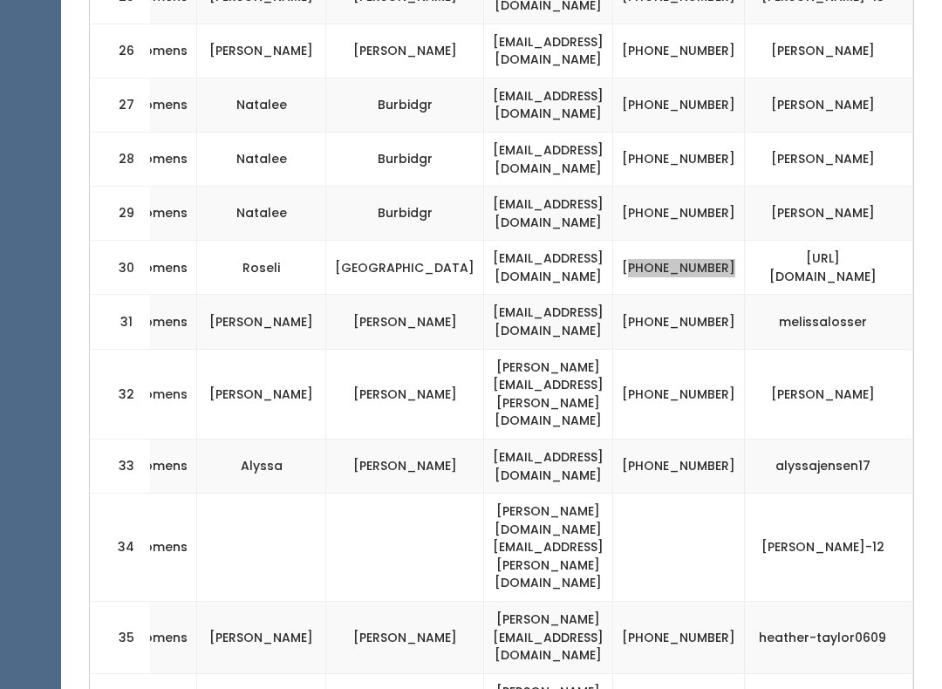
scroll to position [2086, 0]
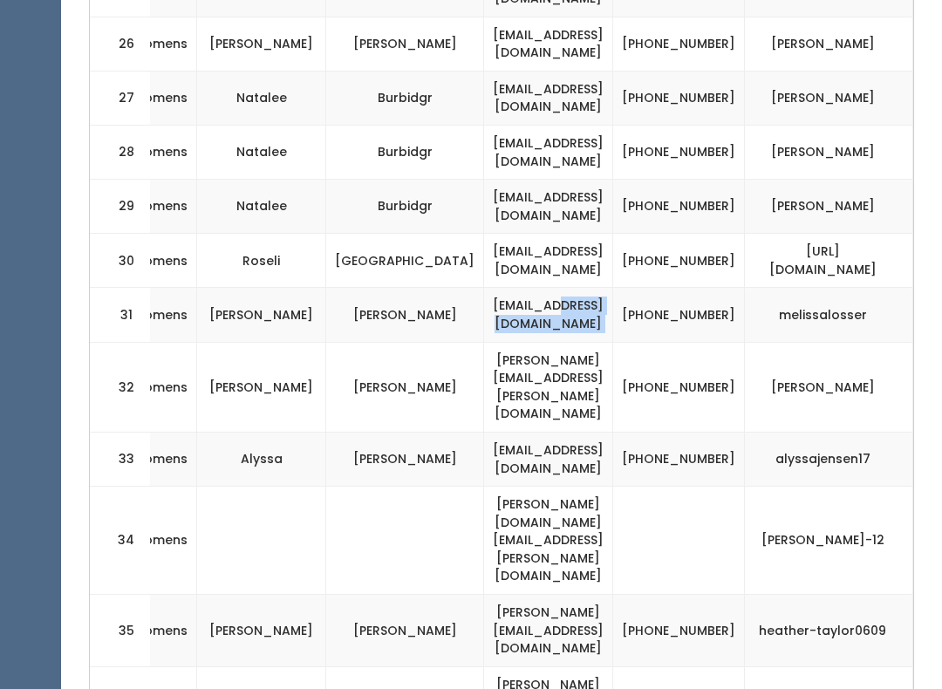
click at [623, 288] on td "(801) 898-0736" at bounding box center [679, 315] width 132 height 54
click at [634, 288] on td "(801) 898-0736" at bounding box center [679, 315] width 132 height 54
click at [520, 234] on td "roselidelima1@msn.com" at bounding box center [548, 261] width 129 height 54
click at [626, 288] on td "(801) 898-0736" at bounding box center [679, 315] width 132 height 54
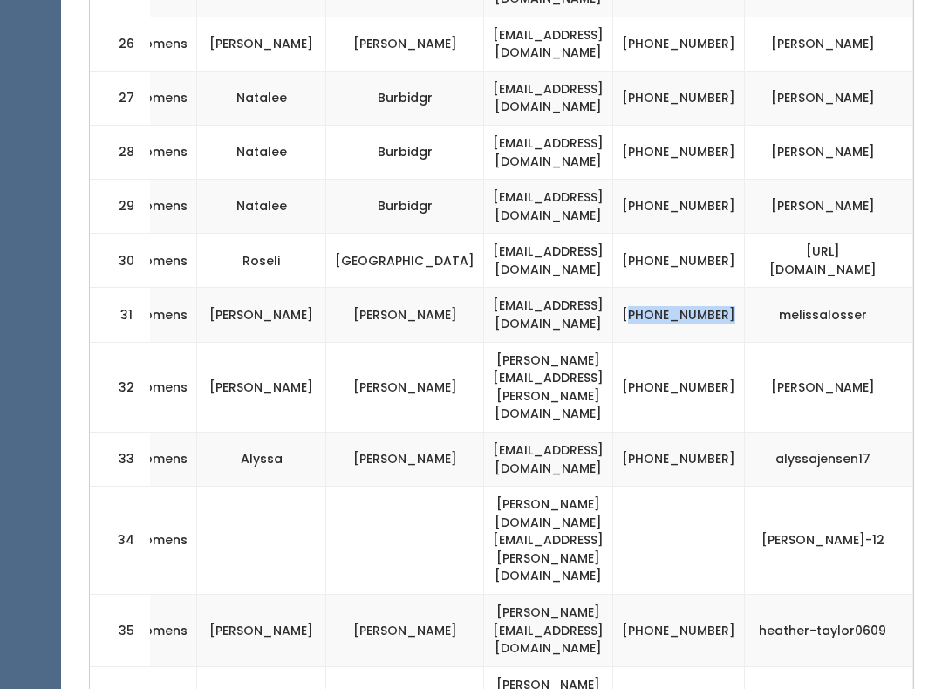
click at [640, 342] on td "(801) 870-6952" at bounding box center [679, 387] width 132 height 90
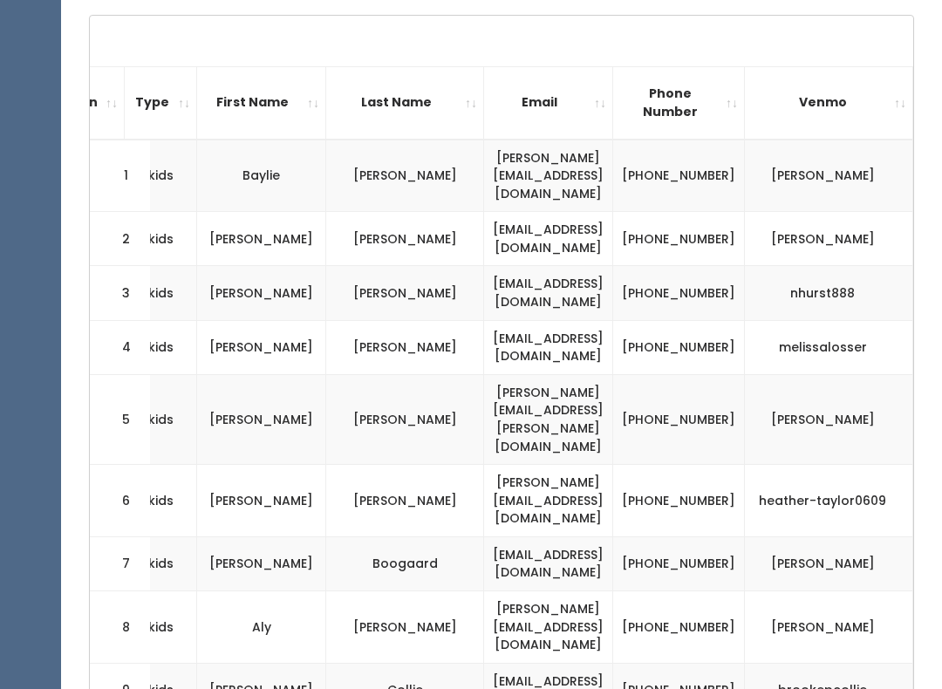
scroll to position [0, 0]
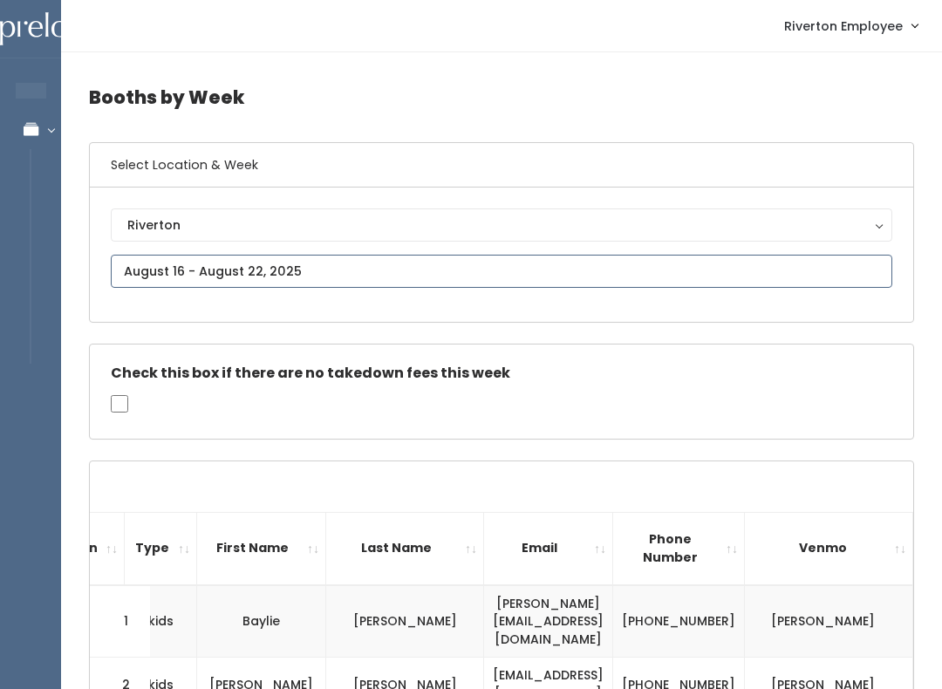
click at [510, 277] on input "text" at bounding box center [502, 271] width 782 height 33
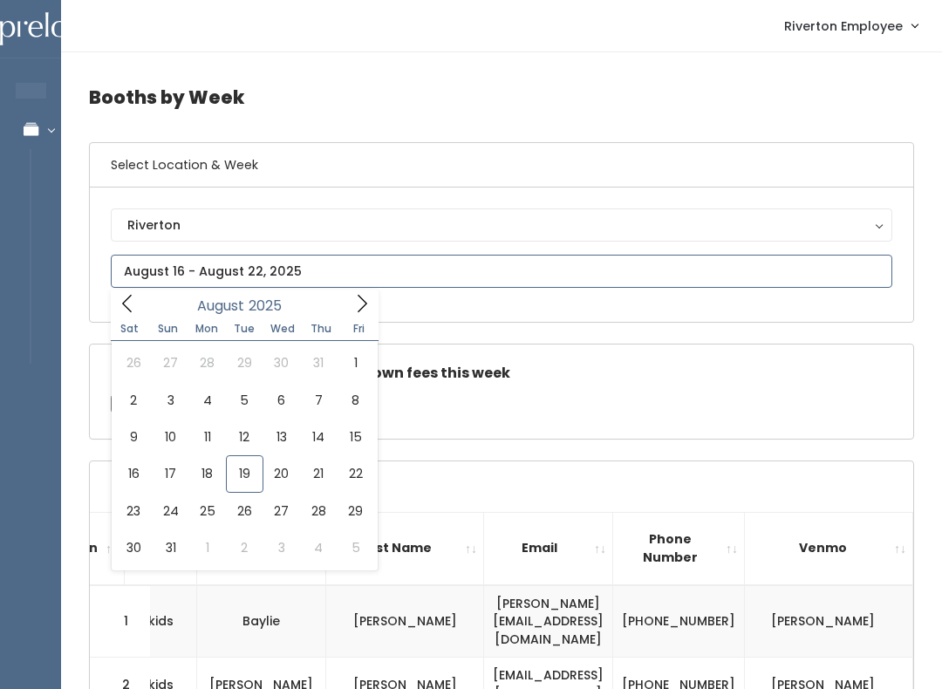
type input "August 23 to August 29"
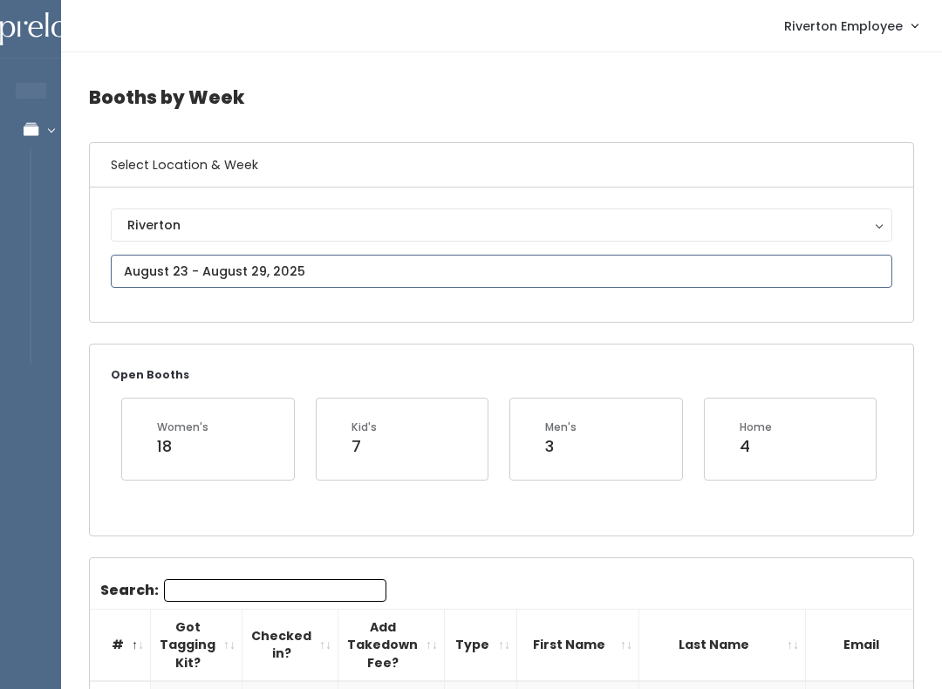
click at [327, 267] on input "text" at bounding box center [502, 271] width 782 height 33
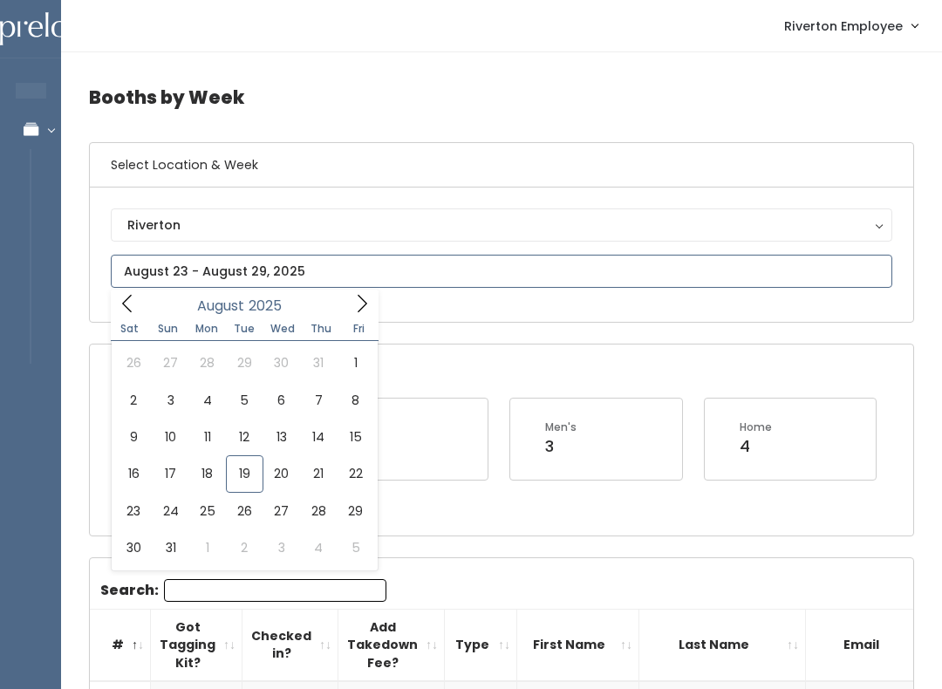
type input "[DATE] to [DATE]"
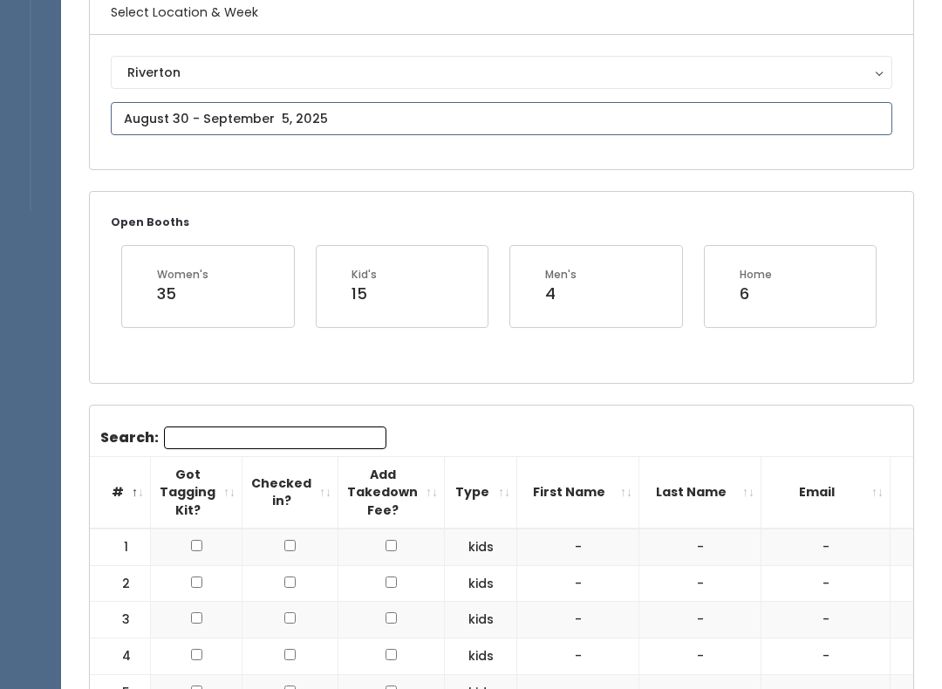
click at [403, 125] on input "text" at bounding box center [502, 119] width 782 height 33
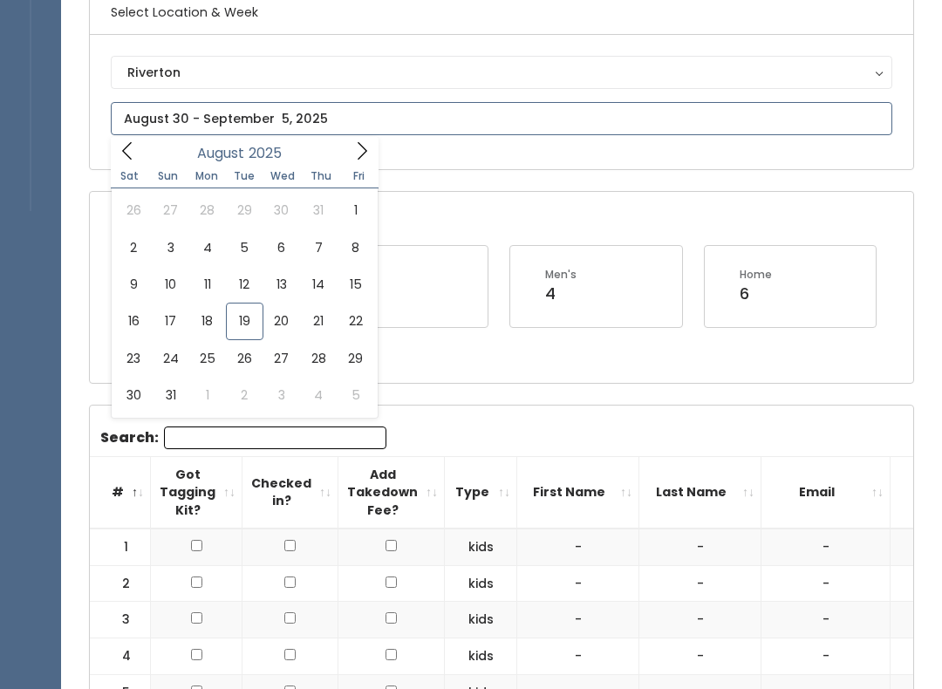
scroll to position [153, 0]
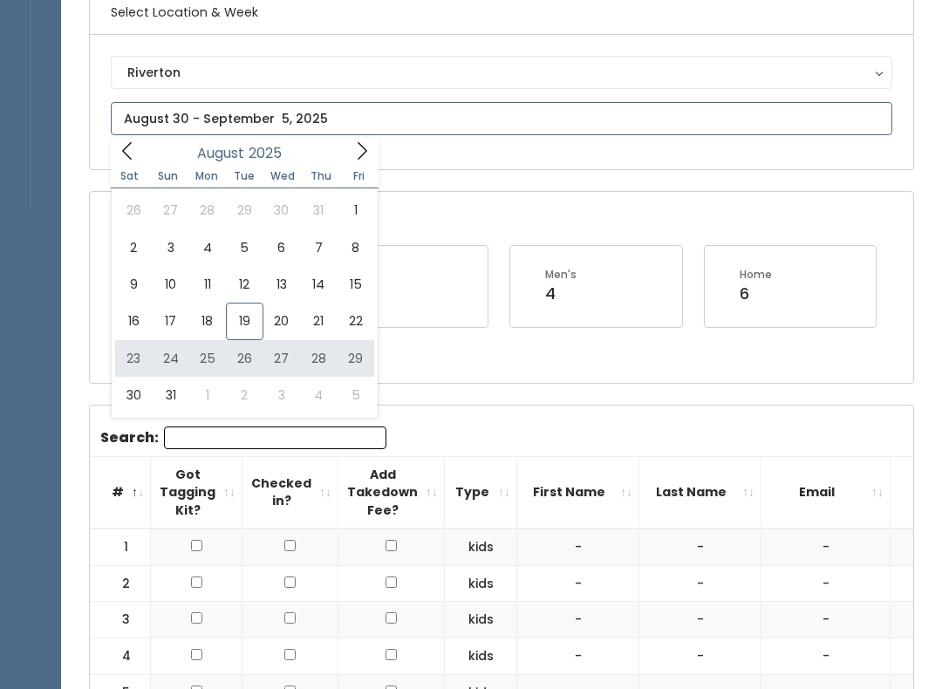
type input "August 23 to August 29"
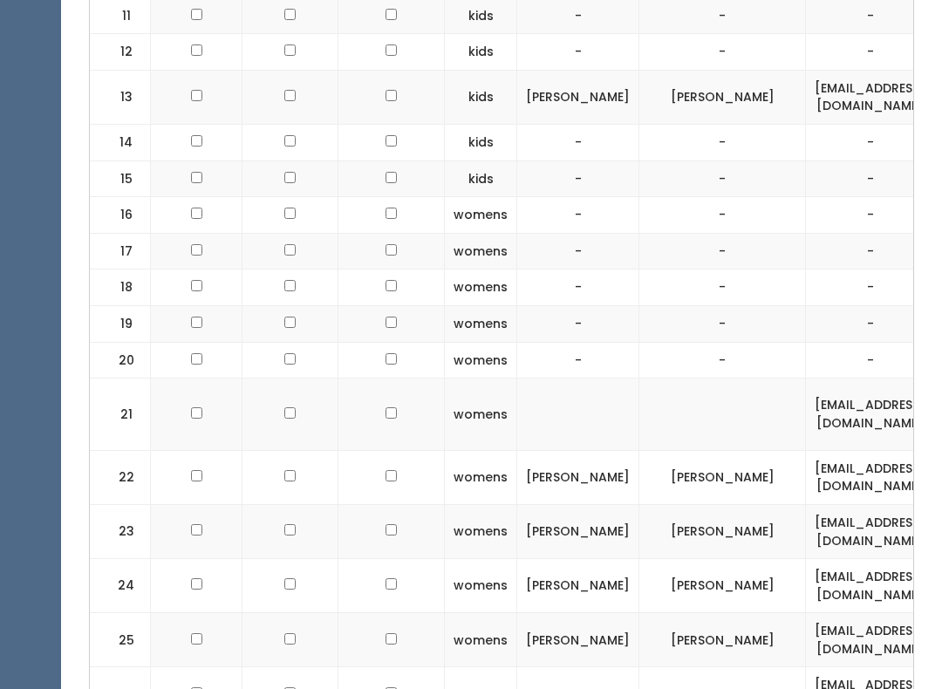
scroll to position [1191, 0]
